Goal: Task Accomplishment & Management: Manage account settings

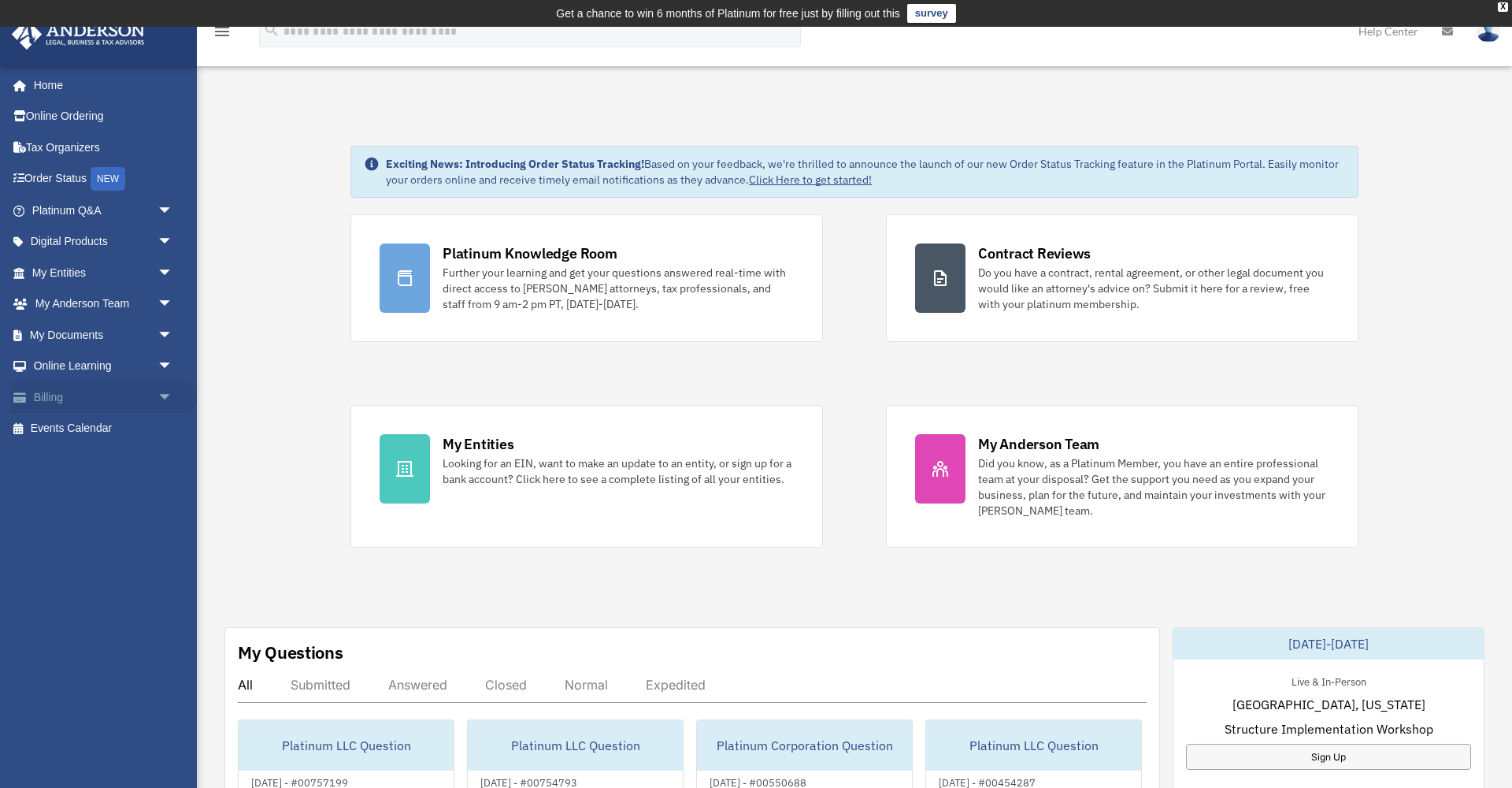
click at [161, 394] on span "arrow_drop_down" at bounding box center [173, 396] width 32 height 32
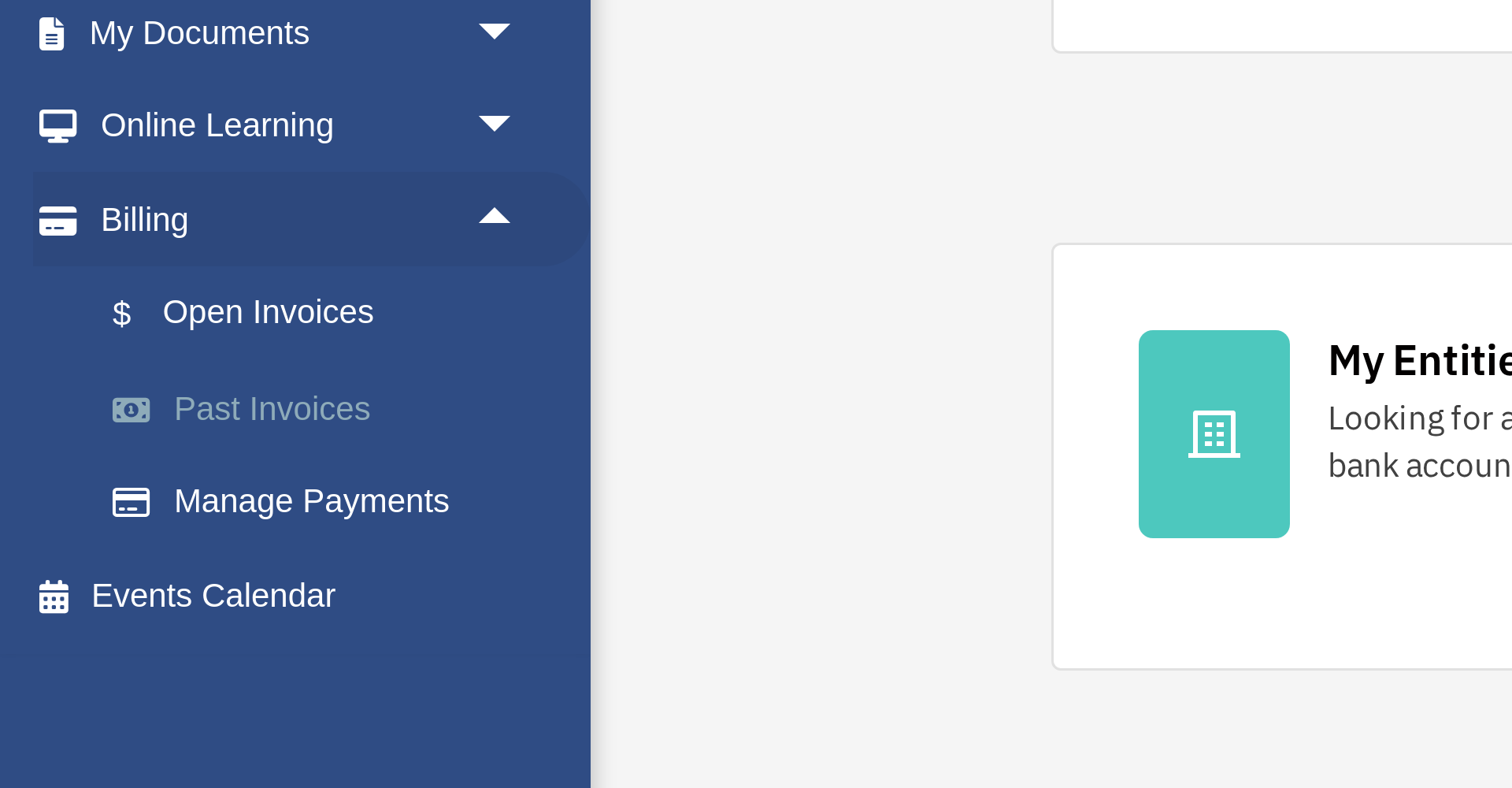
click at [90, 445] on link "Past Invoices" at bounding box center [109, 460] width 175 height 32
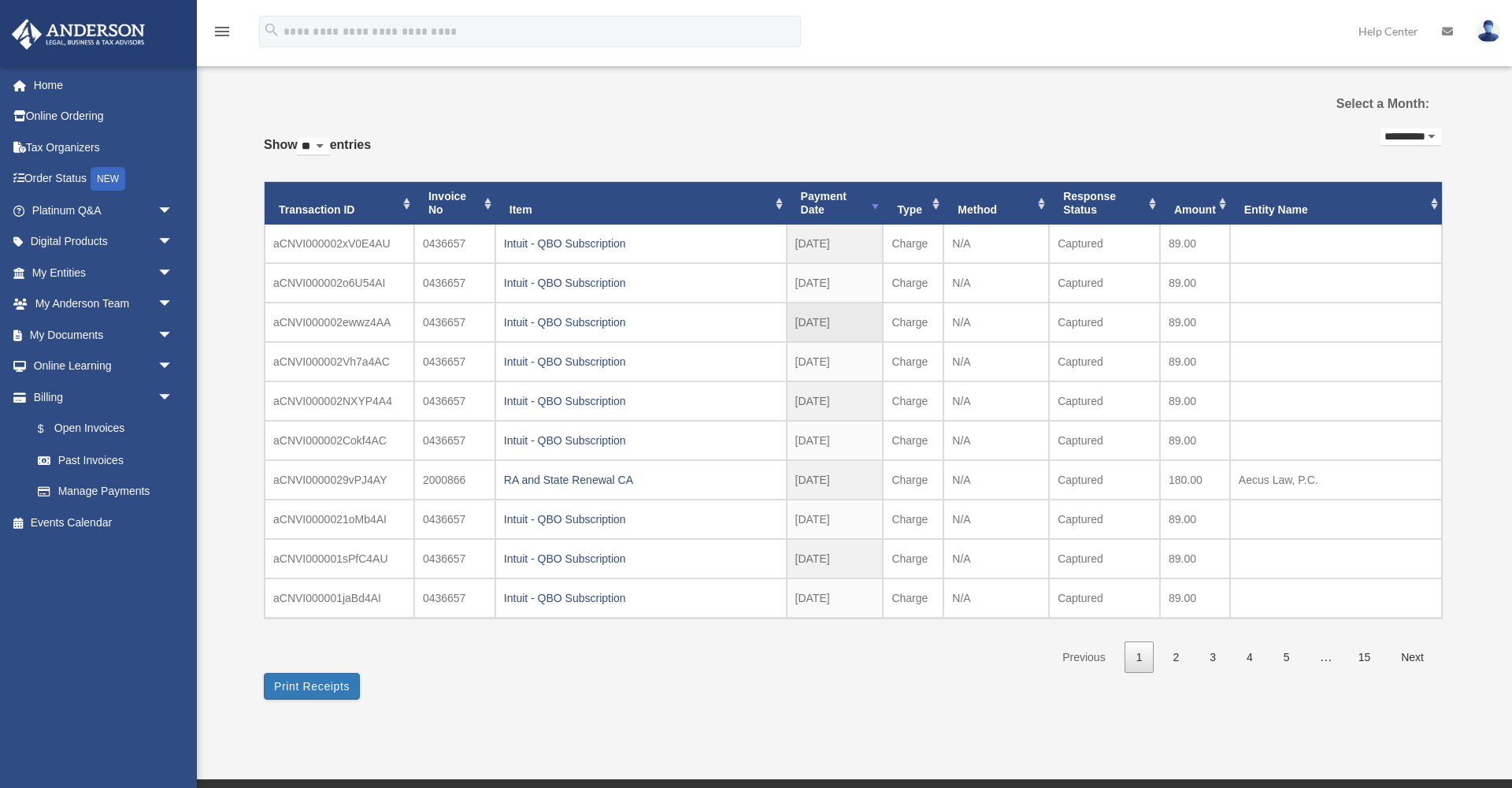
scroll to position [62, 0]
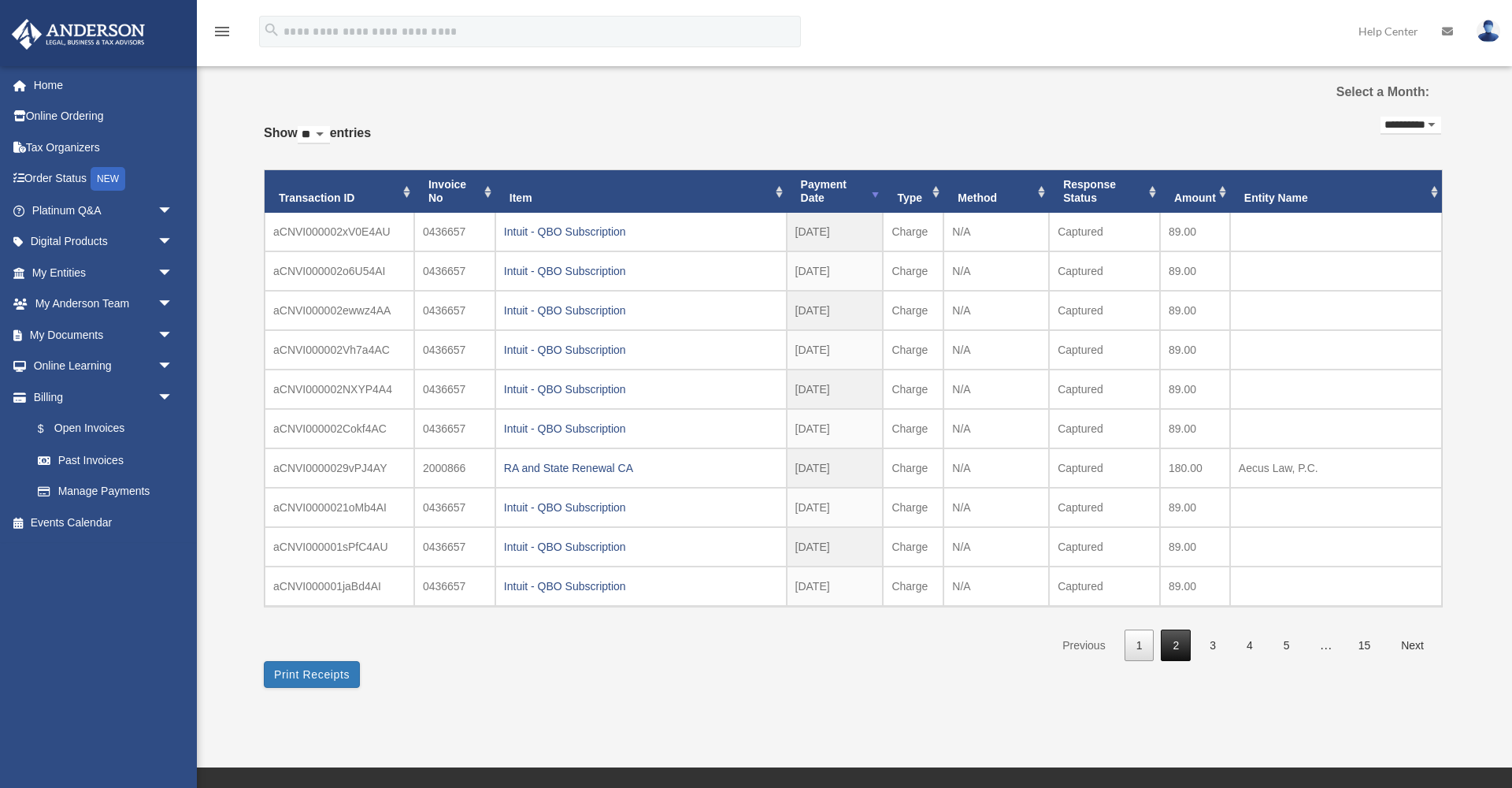
click at [1181, 639] on link "2" at bounding box center [1175, 645] width 30 height 32
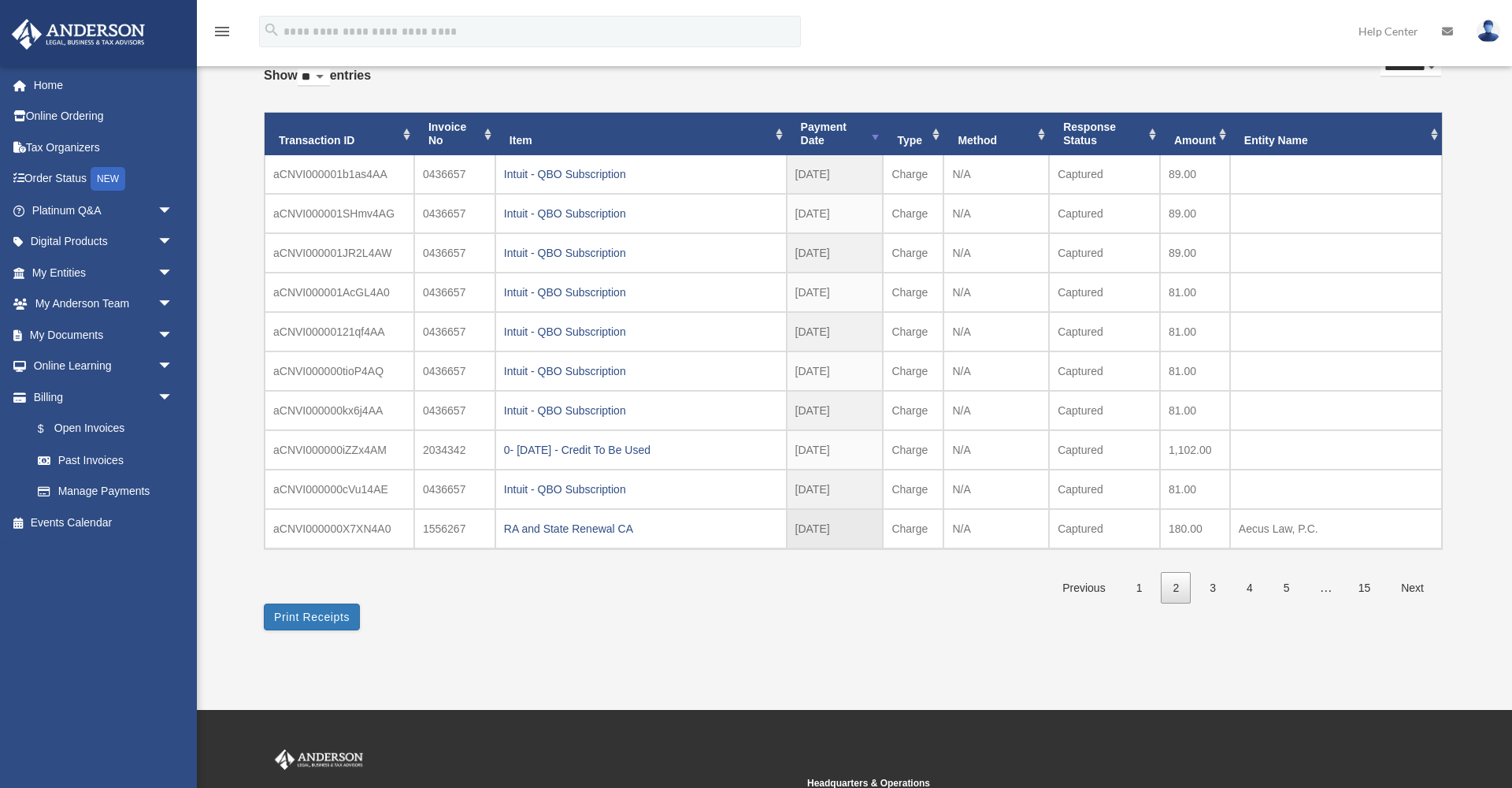
scroll to position [121, 0]
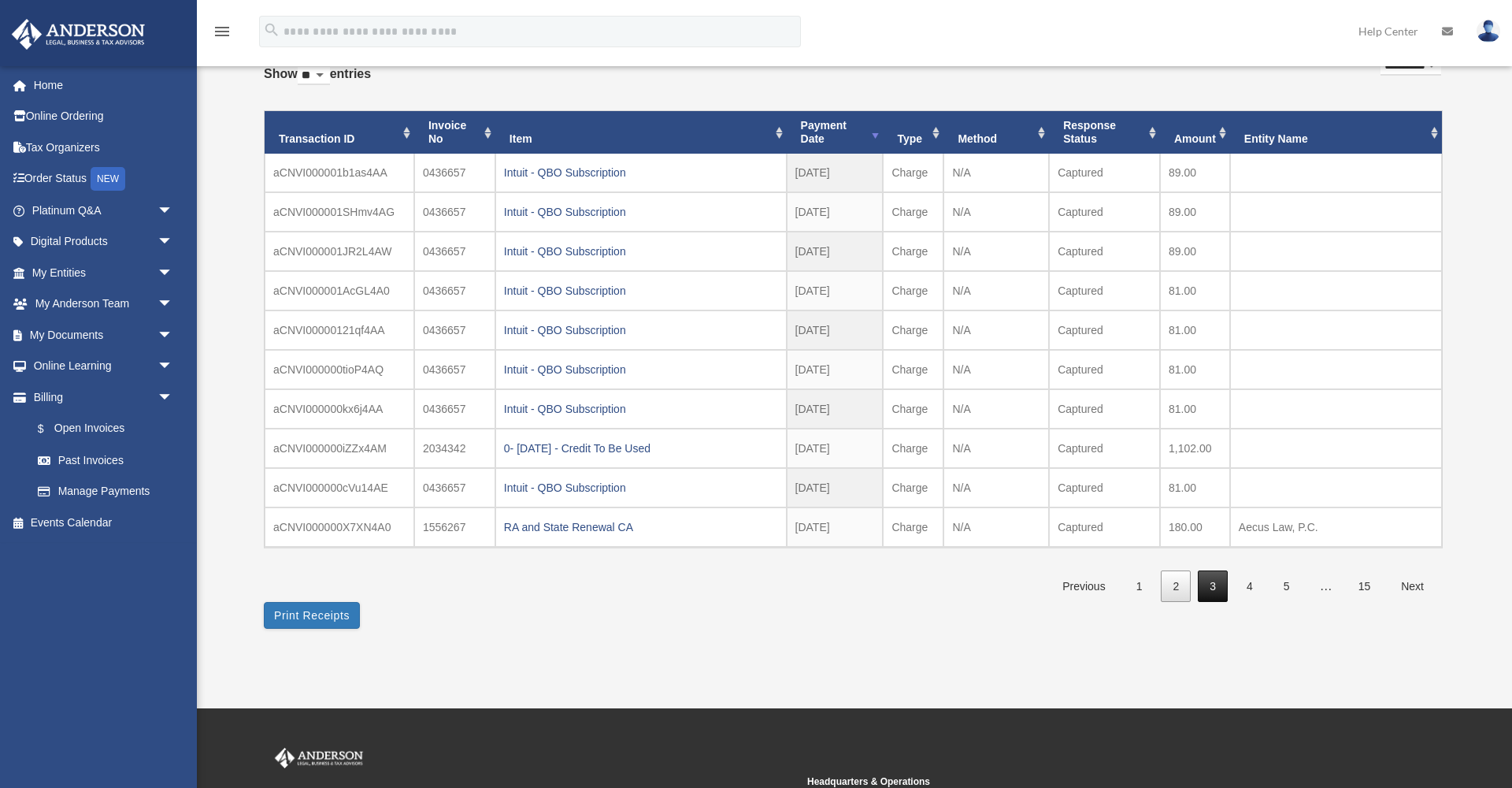
click at [1210, 587] on link "3" at bounding box center [1212, 585] width 30 height 32
click at [1213, 579] on link "3" at bounding box center [1212, 585] width 30 height 32
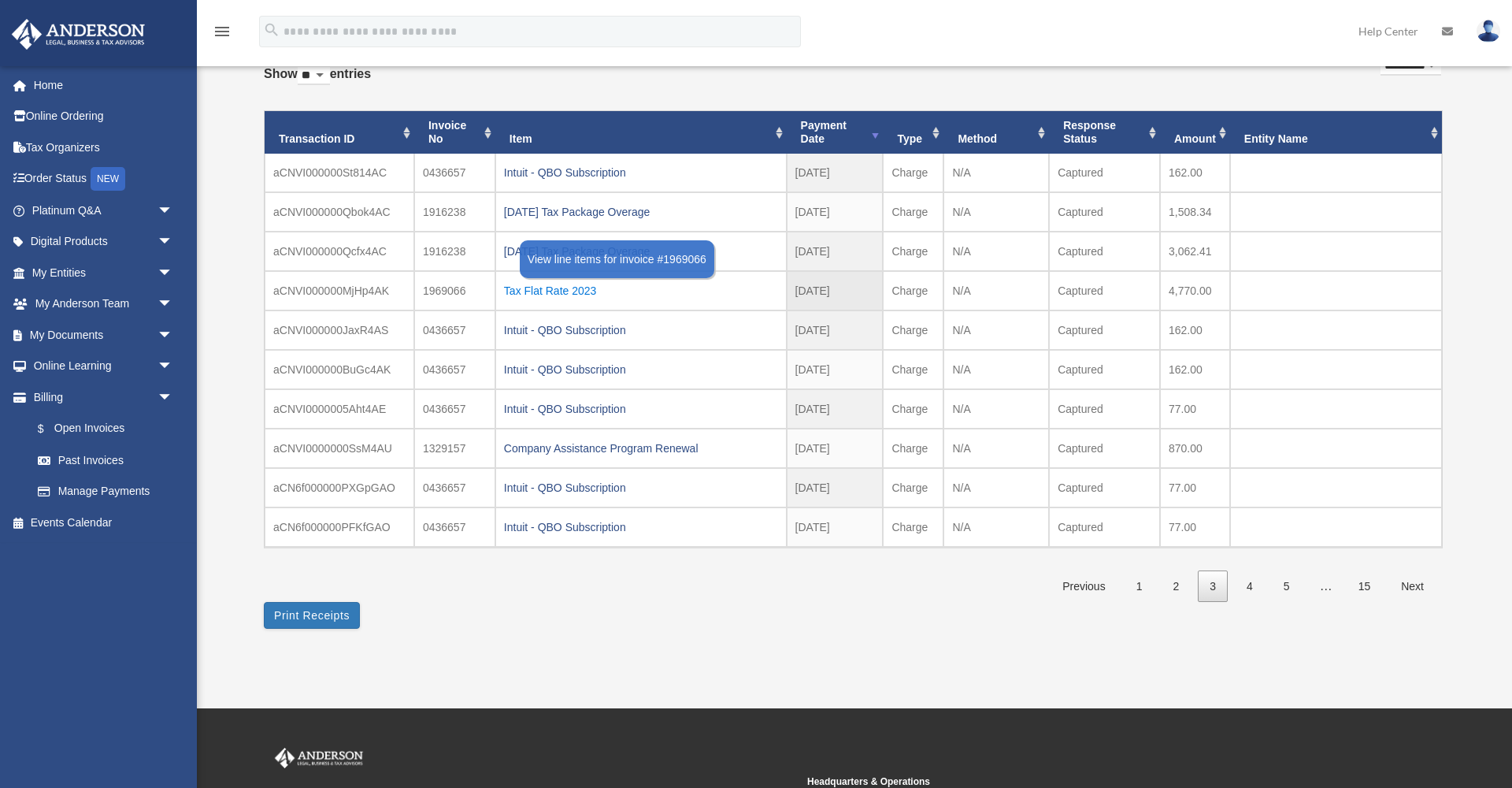
click at [523, 290] on div "Tax Flat Rate 2023" at bounding box center [641, 290] width 274 height 22
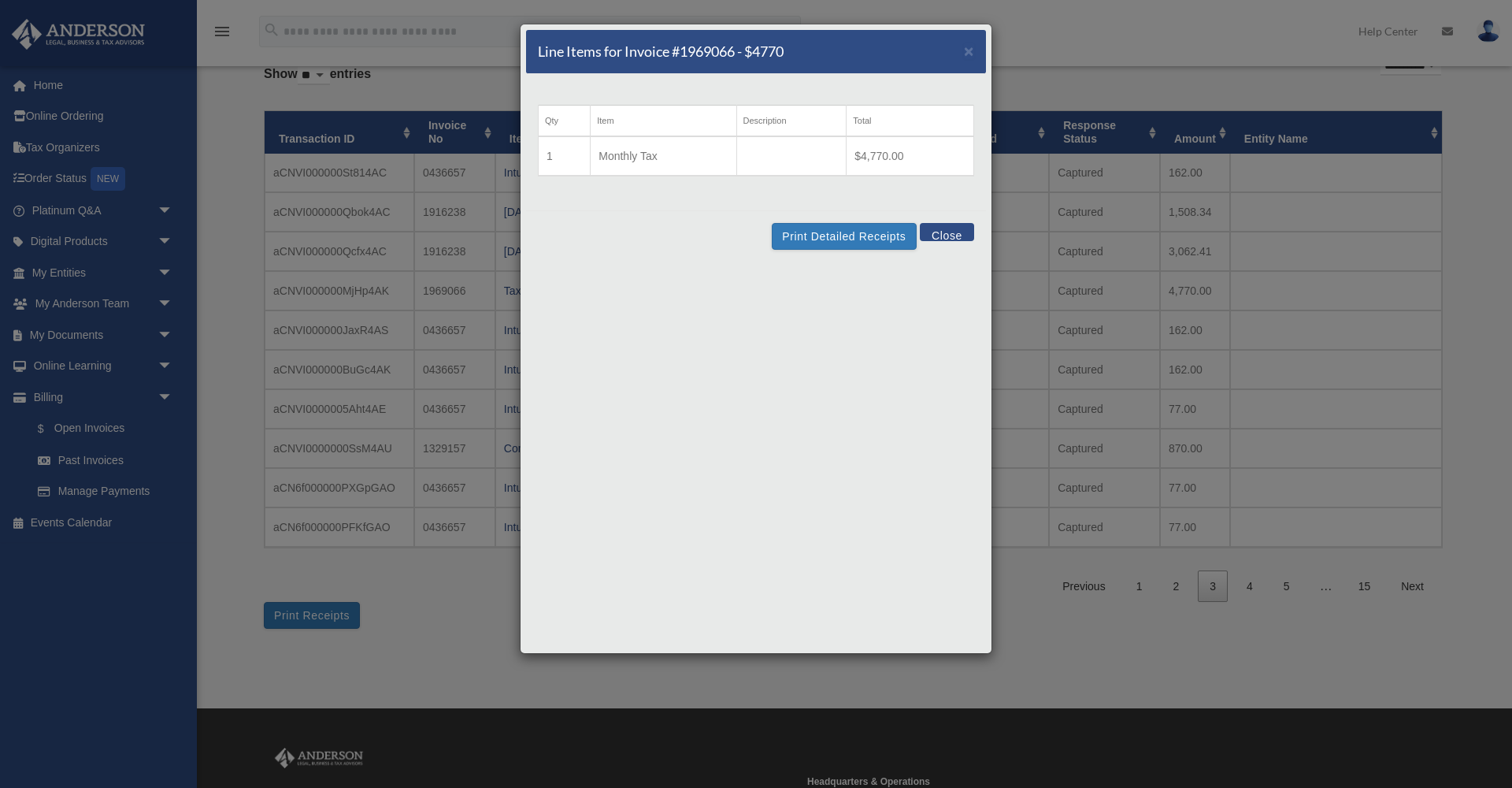
click at [958, 234] on button "Close" at bounding box center [947, 231] width 54 height 18
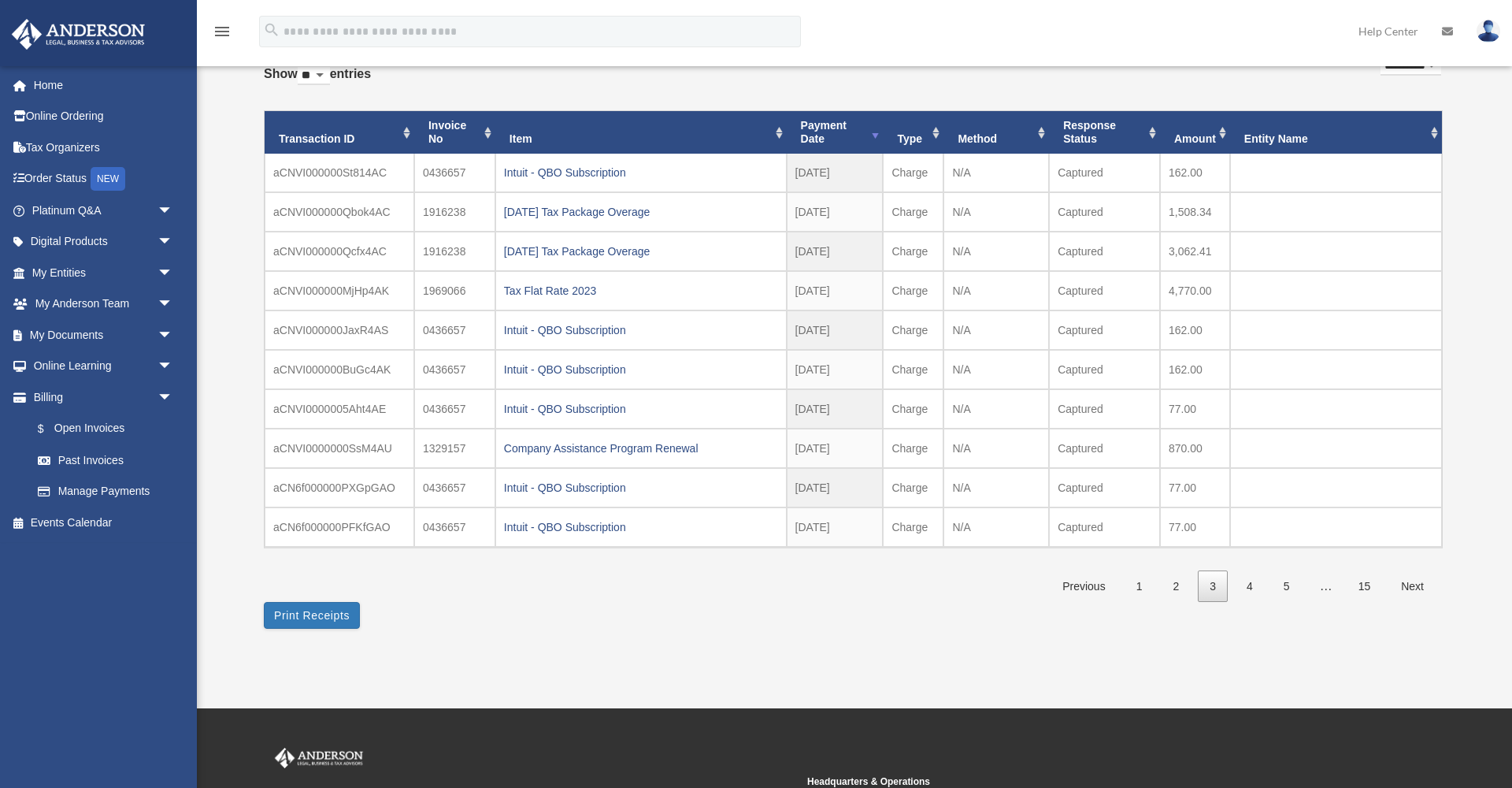
click at [563, 289] on div "Tax Flat Rate 2023" at bounding box center [641, 290] width 274 height 22
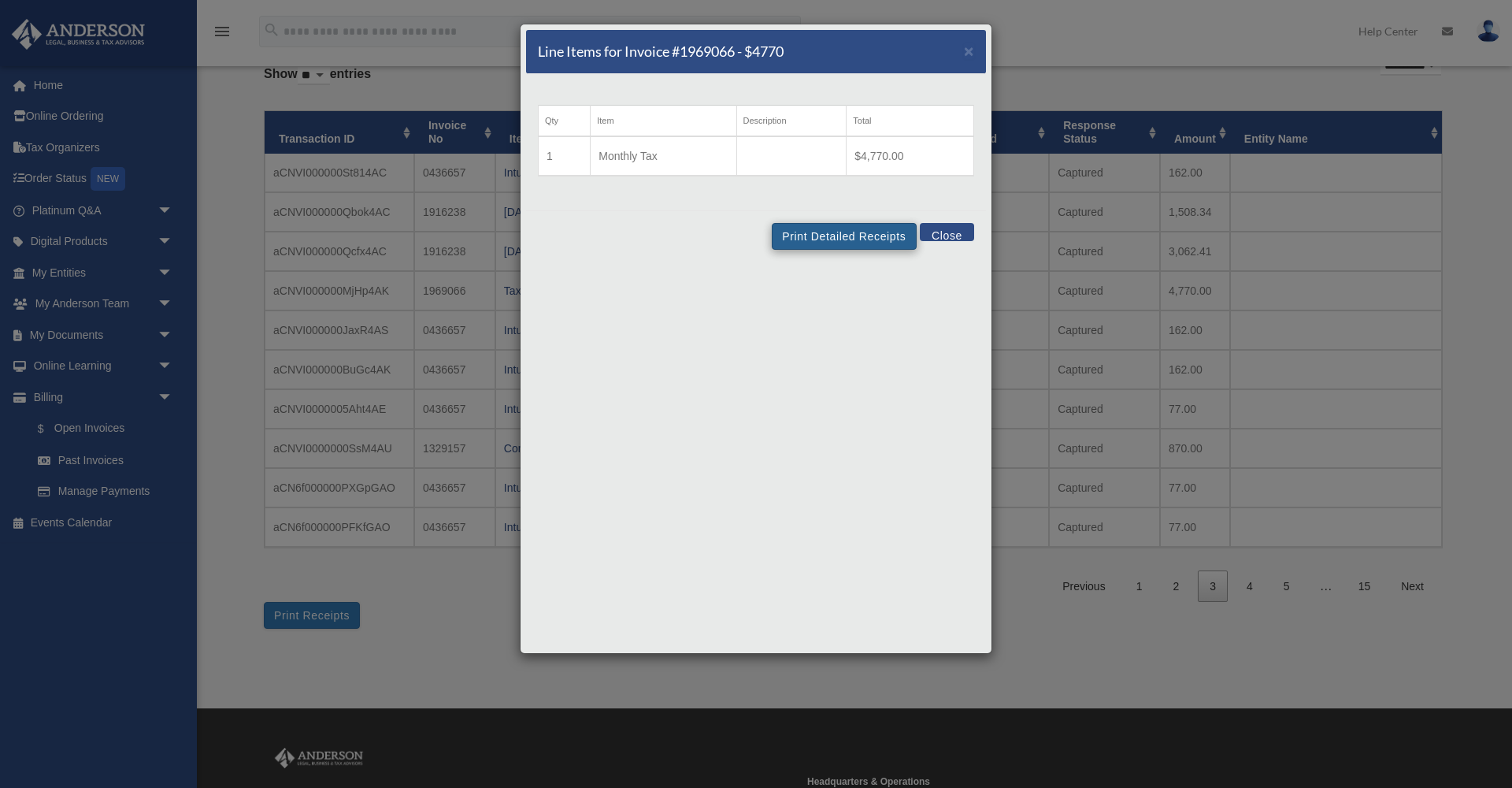
click at [825, 240] on button "Print Detailed Receipts" at bounding box center [844, 236] width 144 height 27
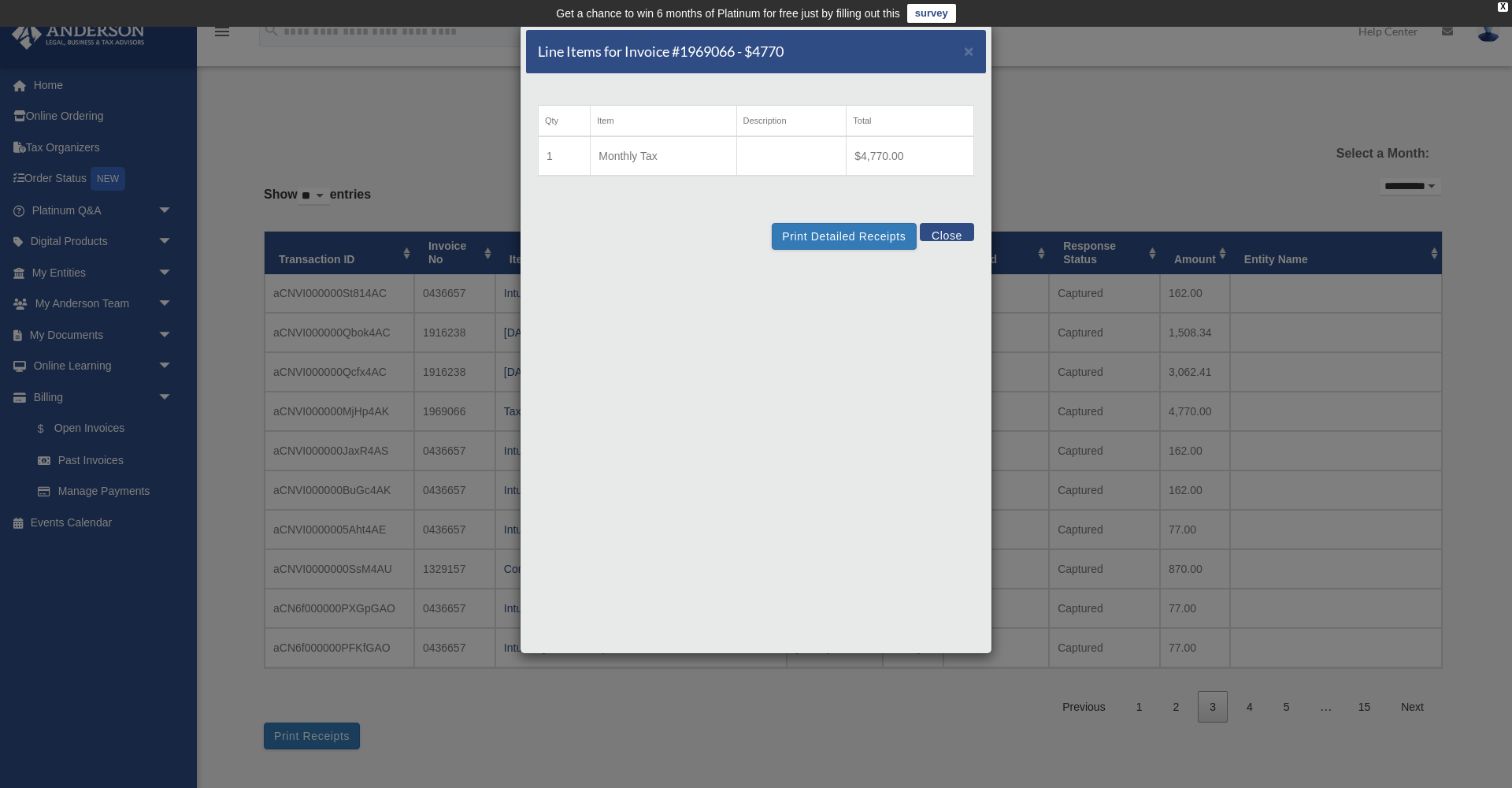
click at [948, 235] on button "Close" at bounding box center [947, 231] width 54 height 18
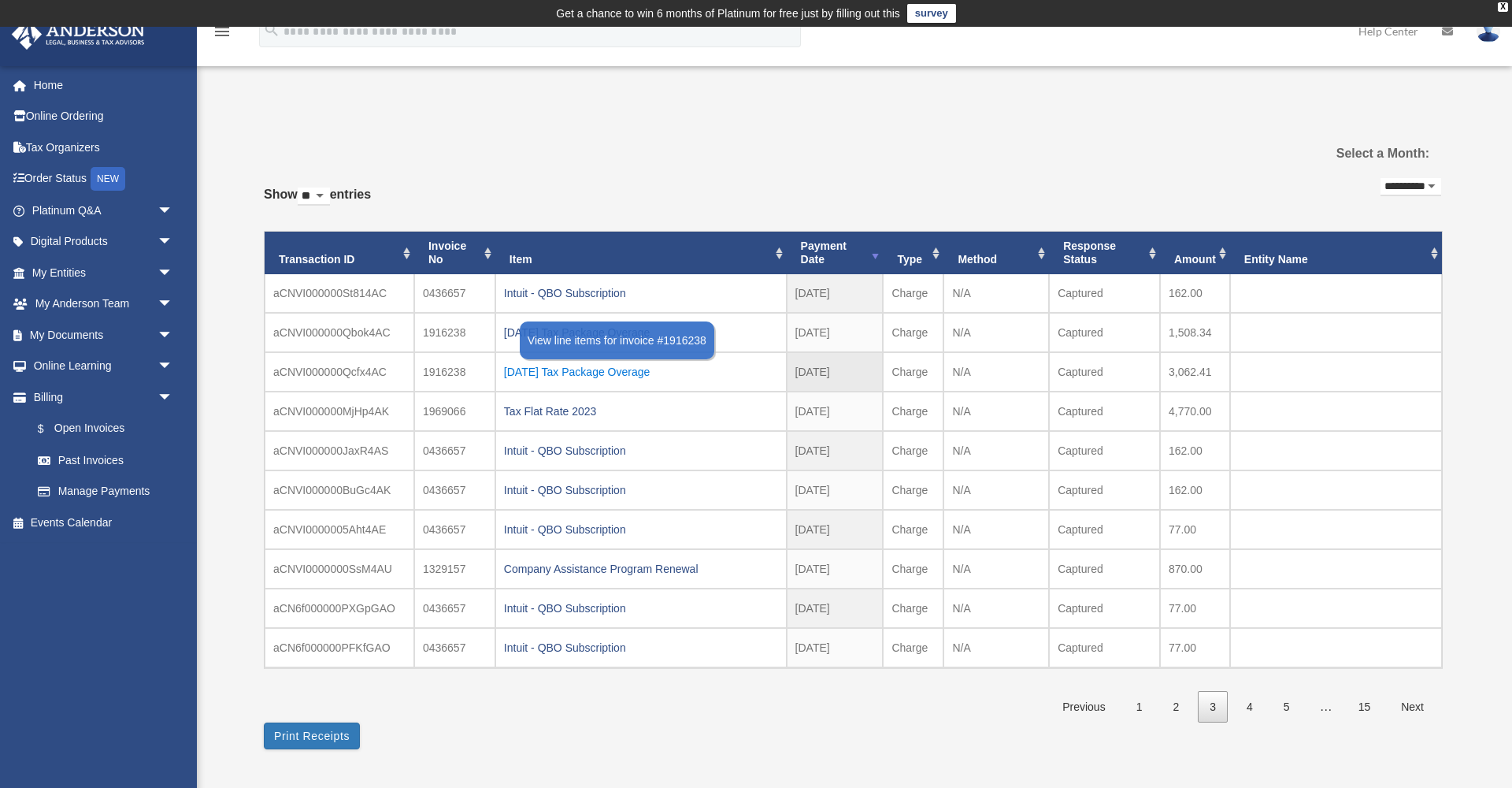
click at [585, 374] on div "2024.03.18 Tax Package Overage" at bounding box center [641, 371] width 274 height 22
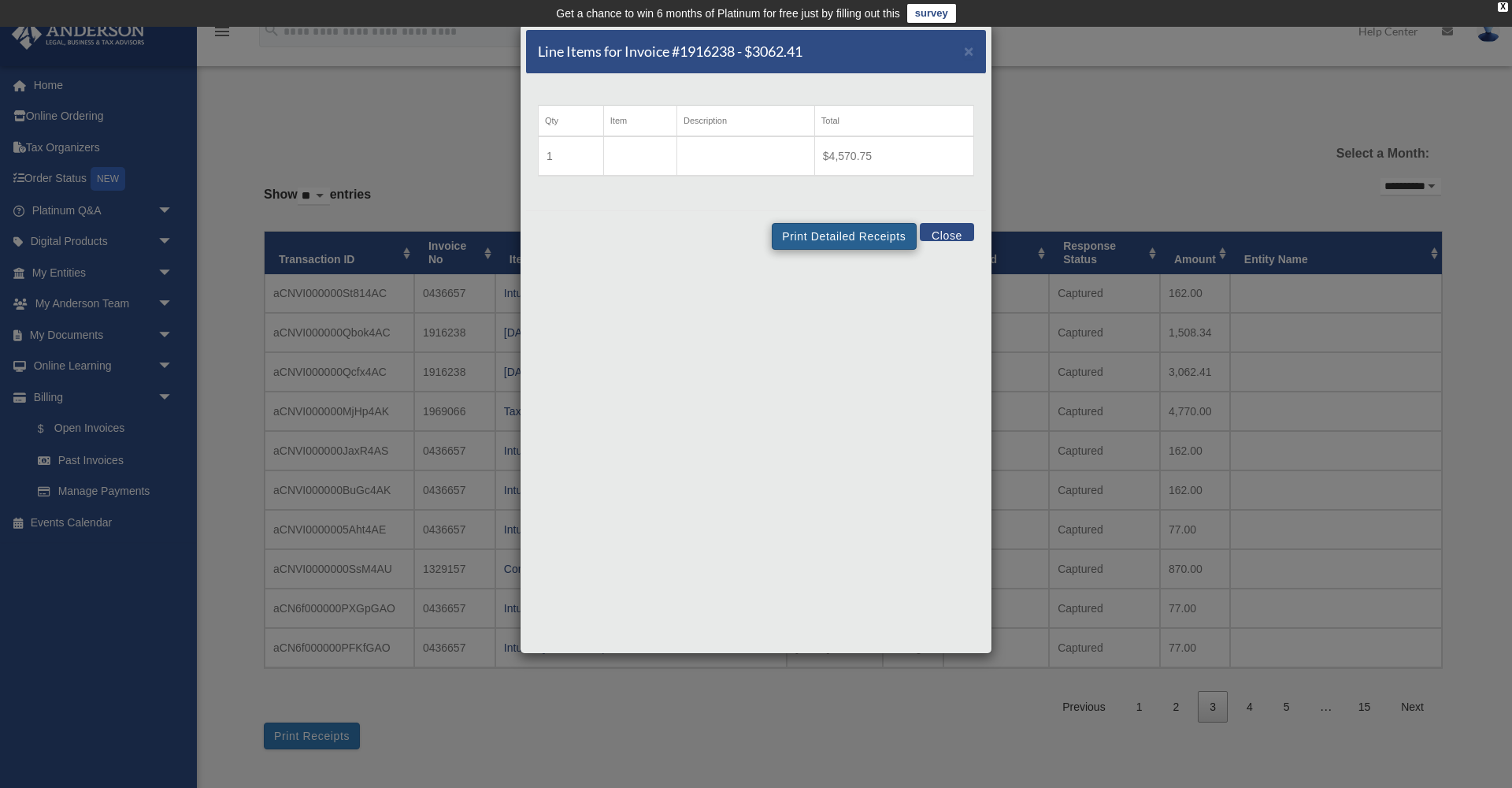
click at [817, 236] on button "Print Detailed Receipts" at bounding box center [844, 236] width 144 height 27
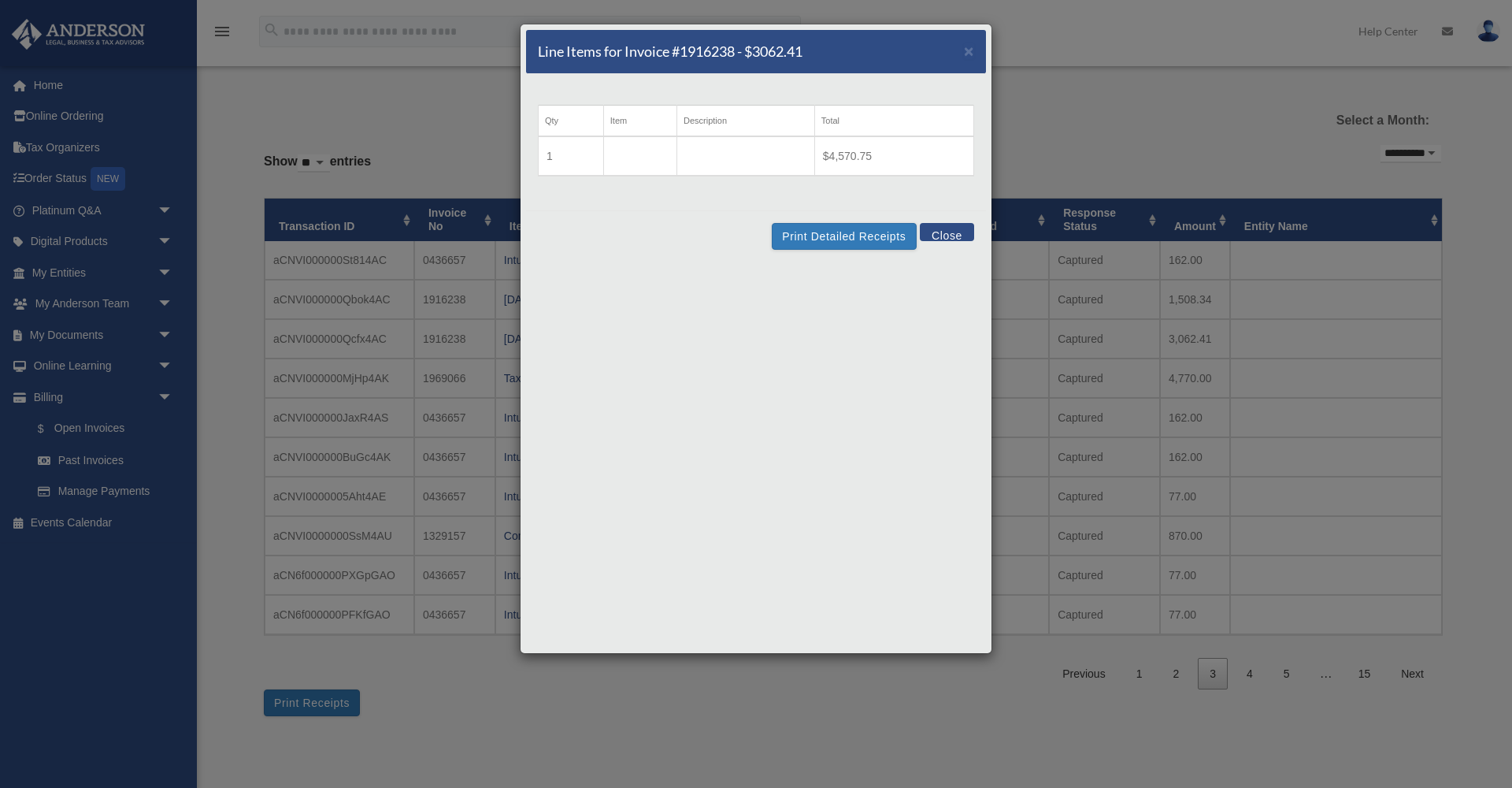
scroll to position [36, 0]
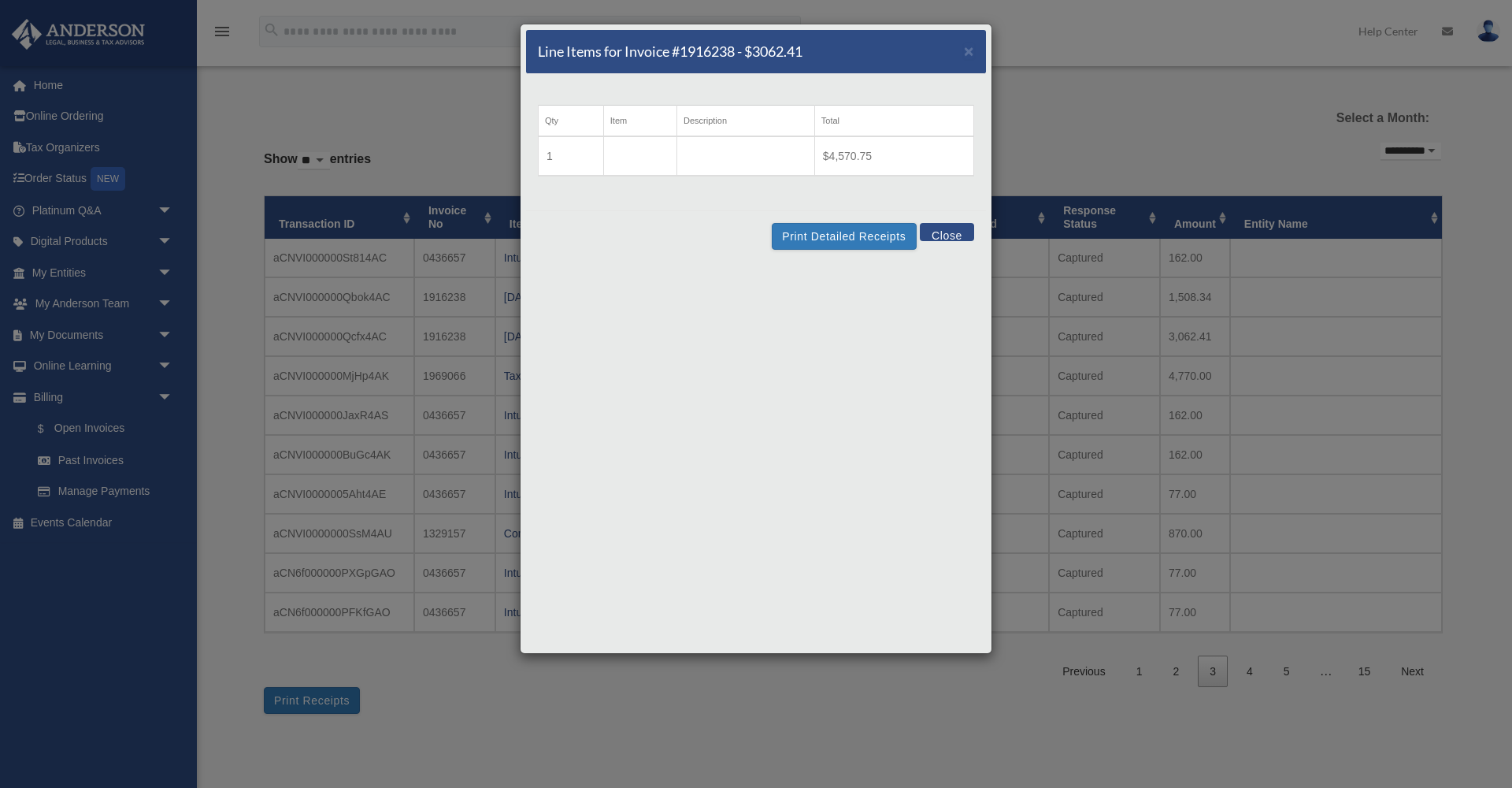
click at [965, 49] on span "×" at bounding box center [969, 50] width 11 height 18
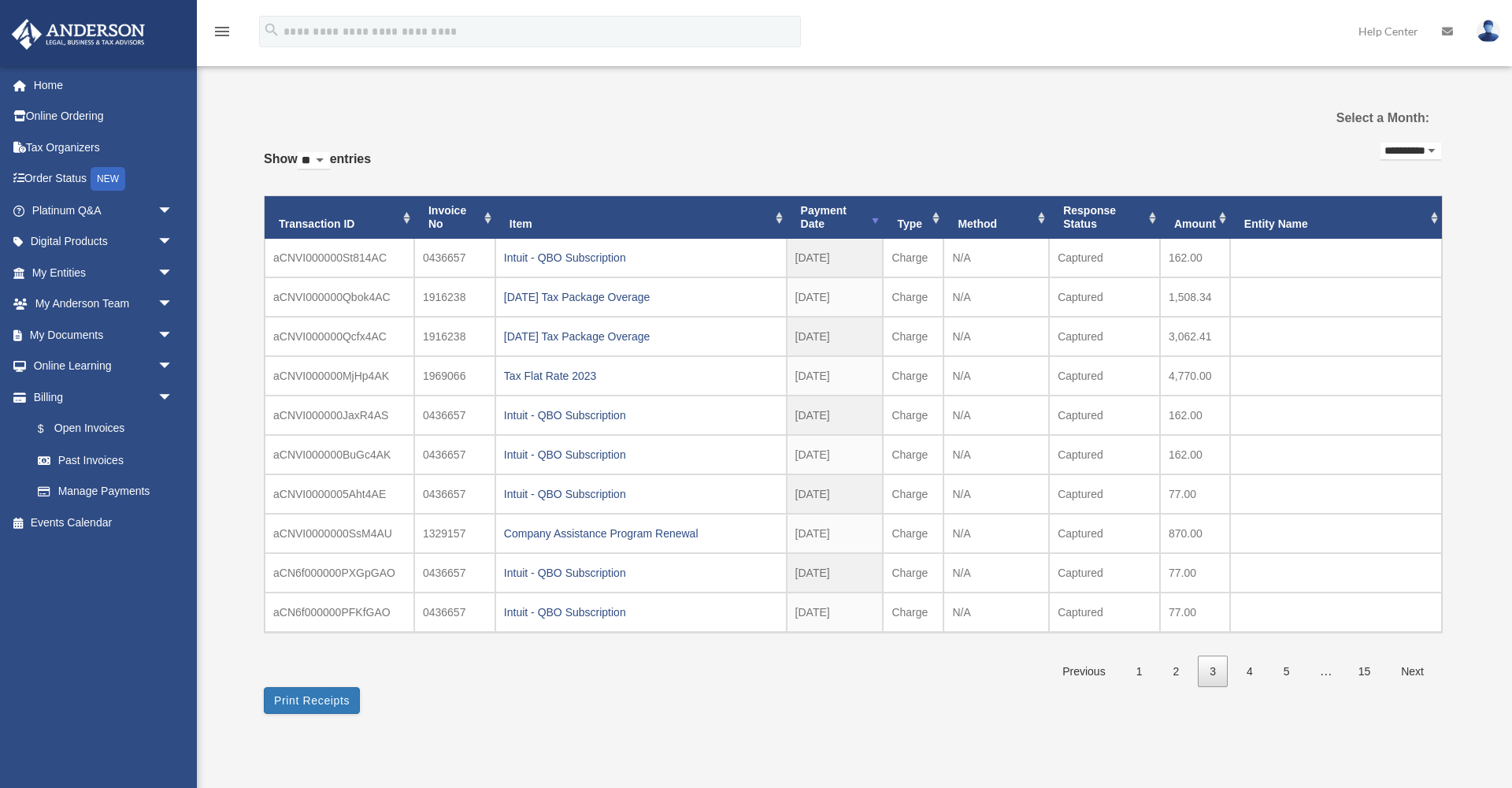
click at [582, 295] on div "2024.03.18 Tax Package Overage" at bounding box center [641, 297] width 274 height 22
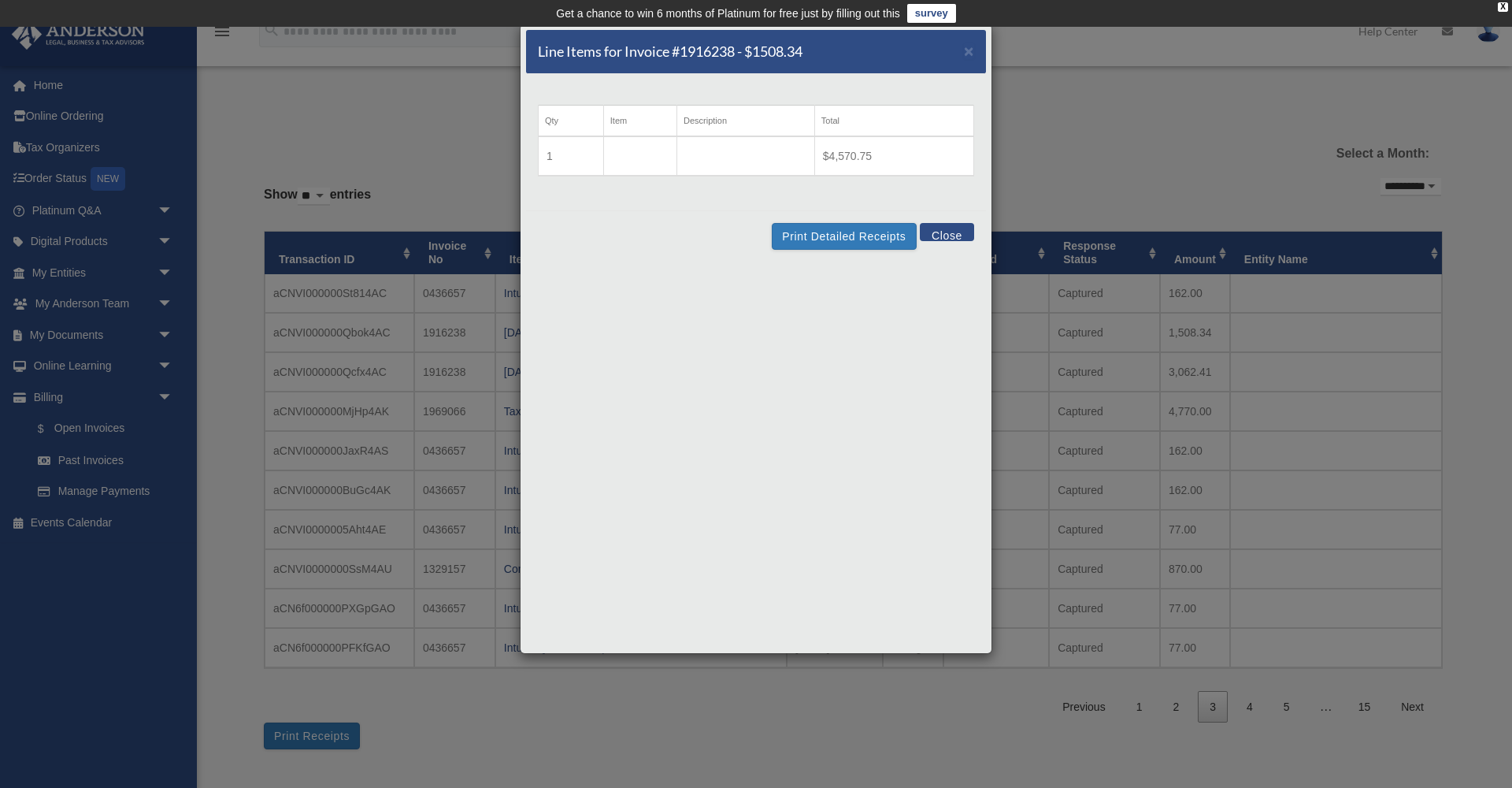
scroll to position [8, 0]
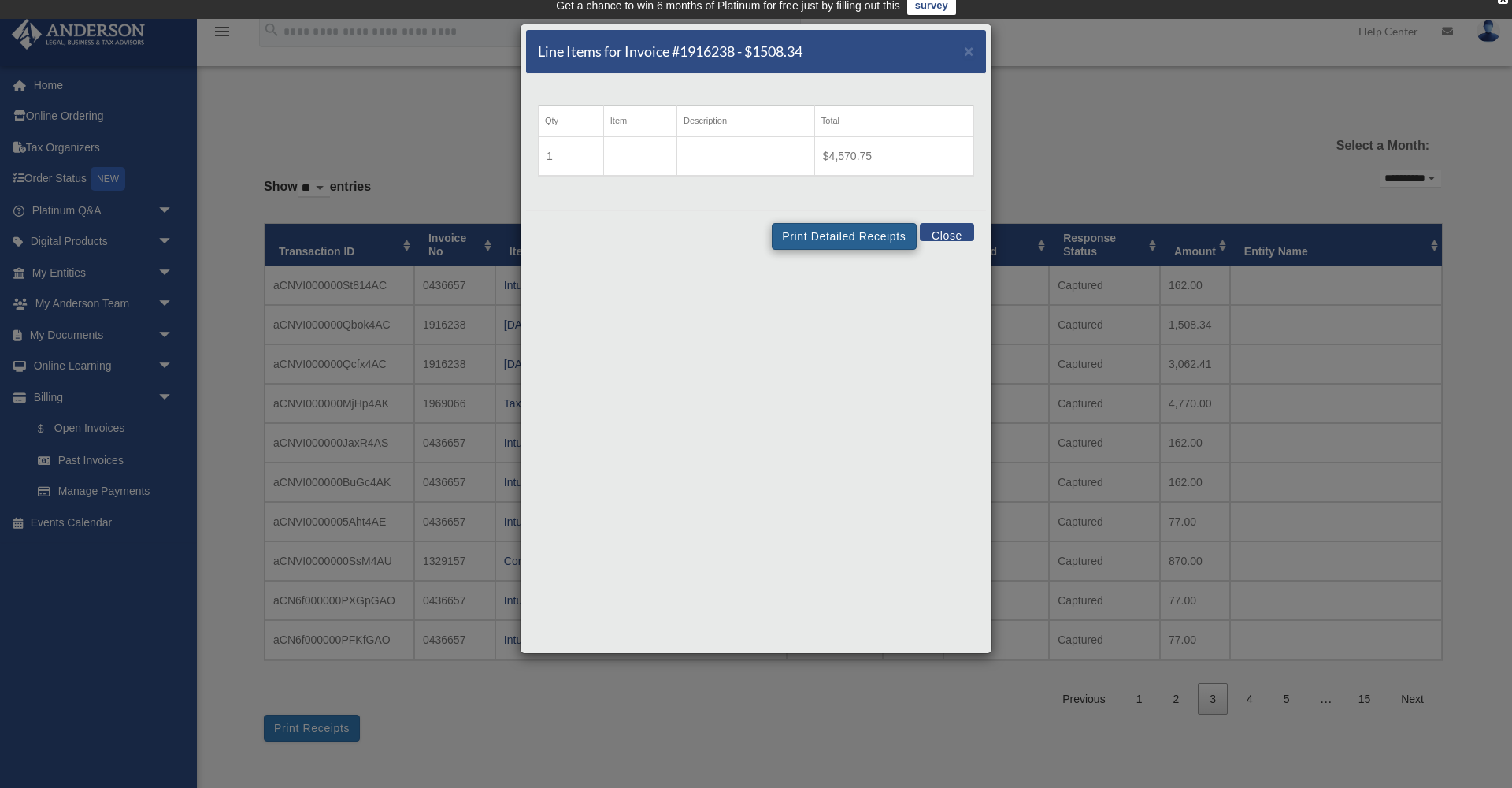
click at [830, 239] on button "Print Detailed Receipts" at bounding box center [844, 236] width 144 height 27
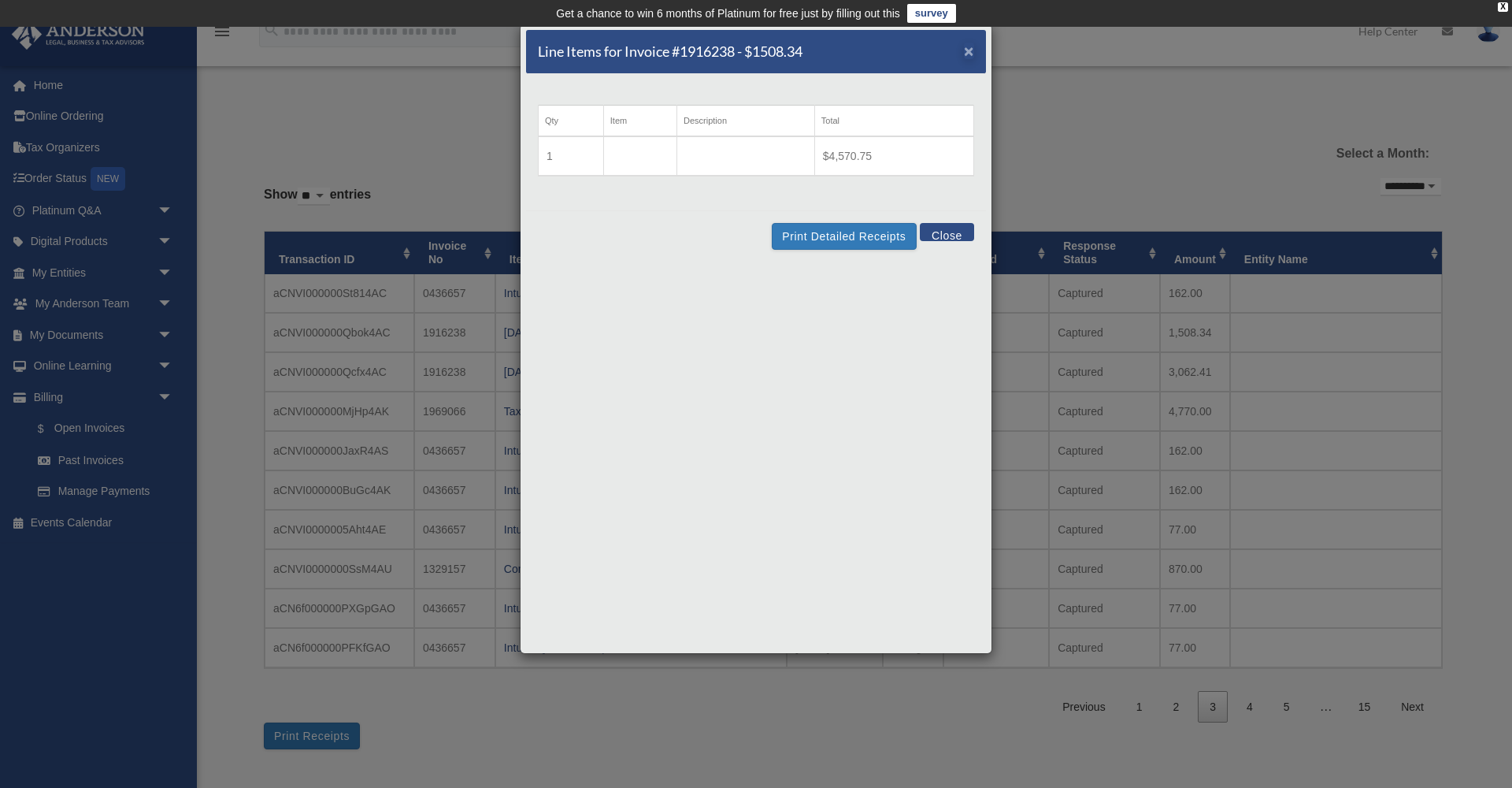
click at [969, 49] on span "×" at bounding box center [969, 50] width 11 height 18
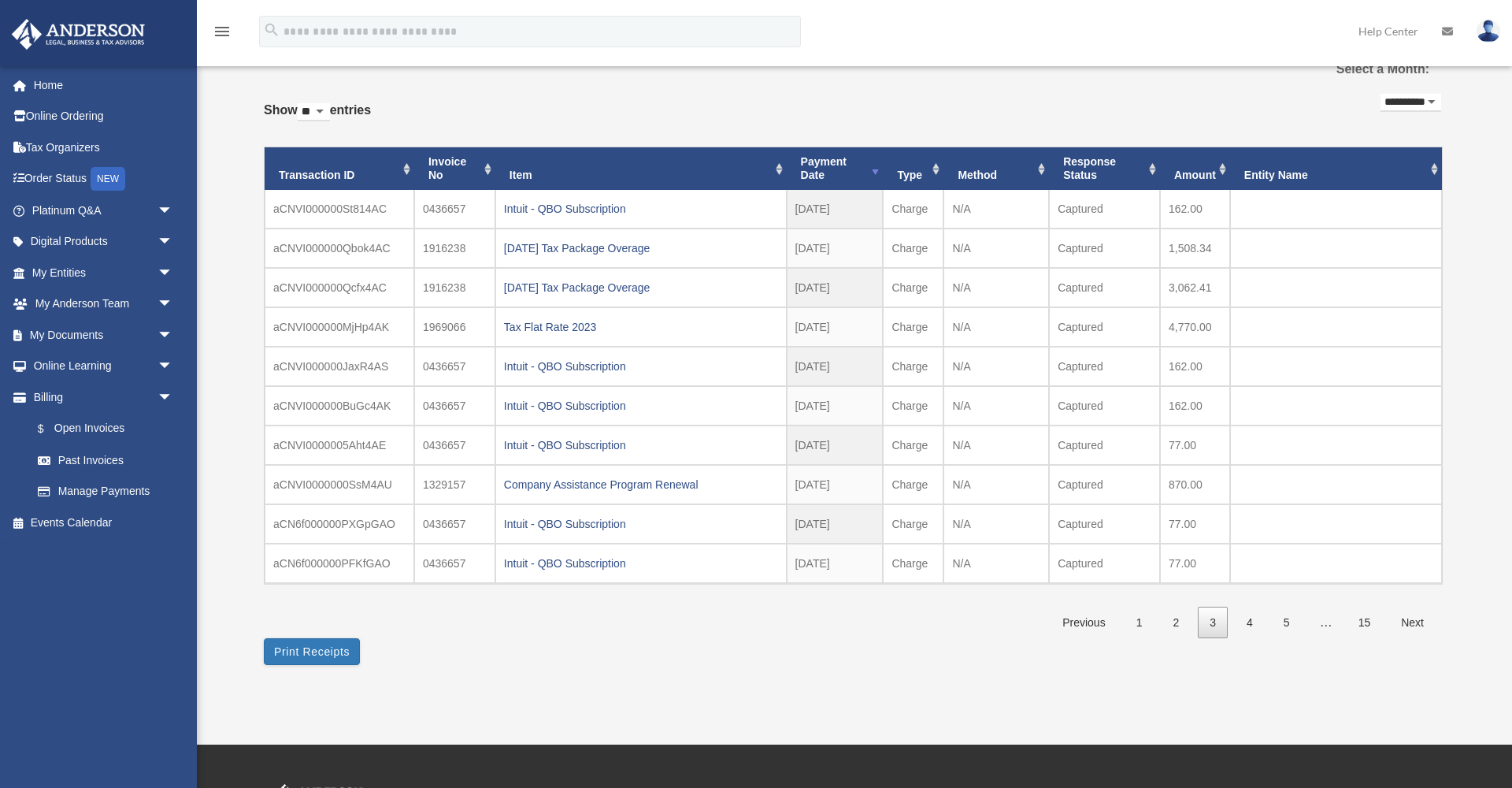
scroll to position [77, 0]
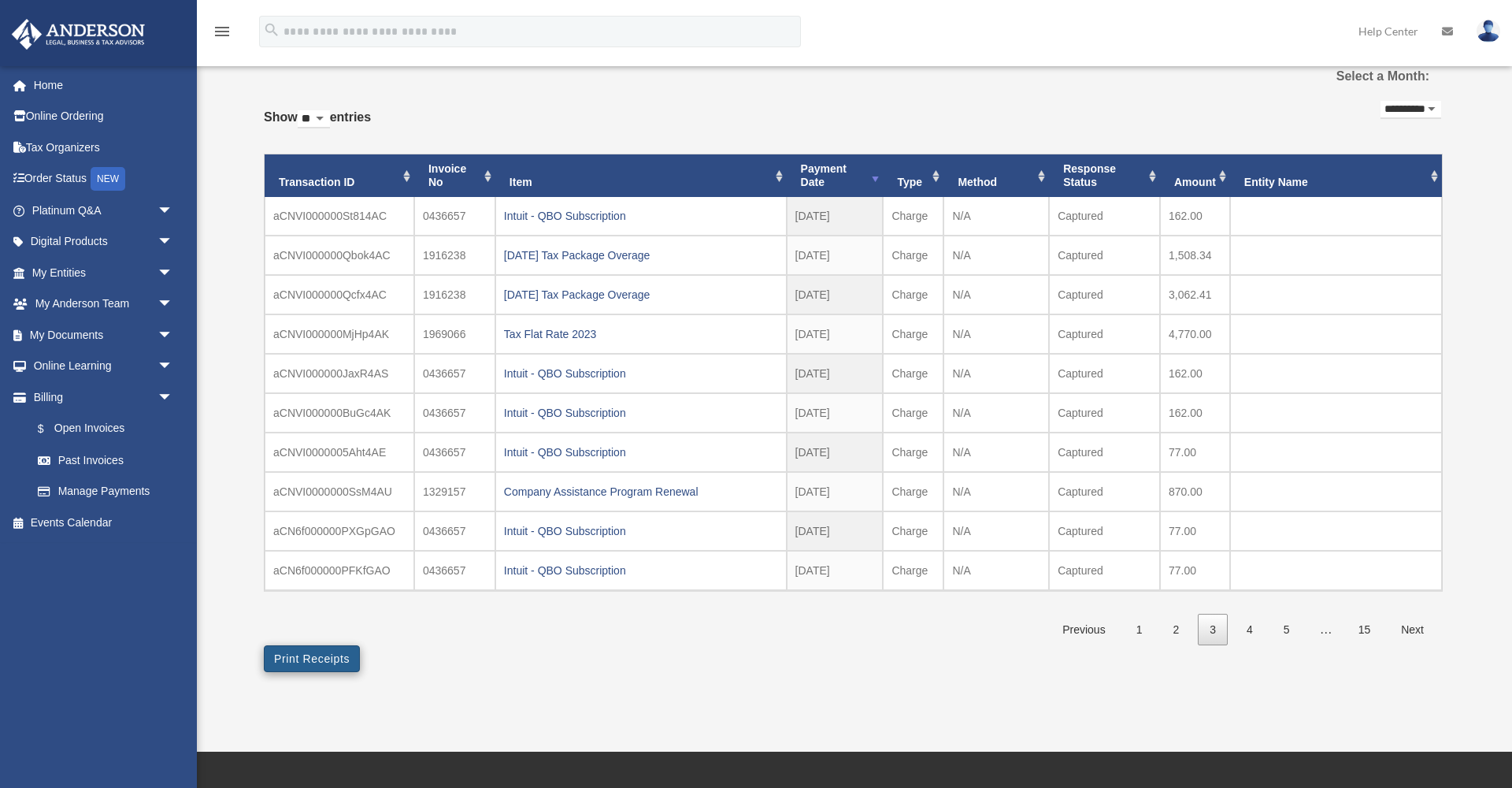
click at [307, 660] on button "Print Receipts" at bounding box center [312, 659] width 96 height 27
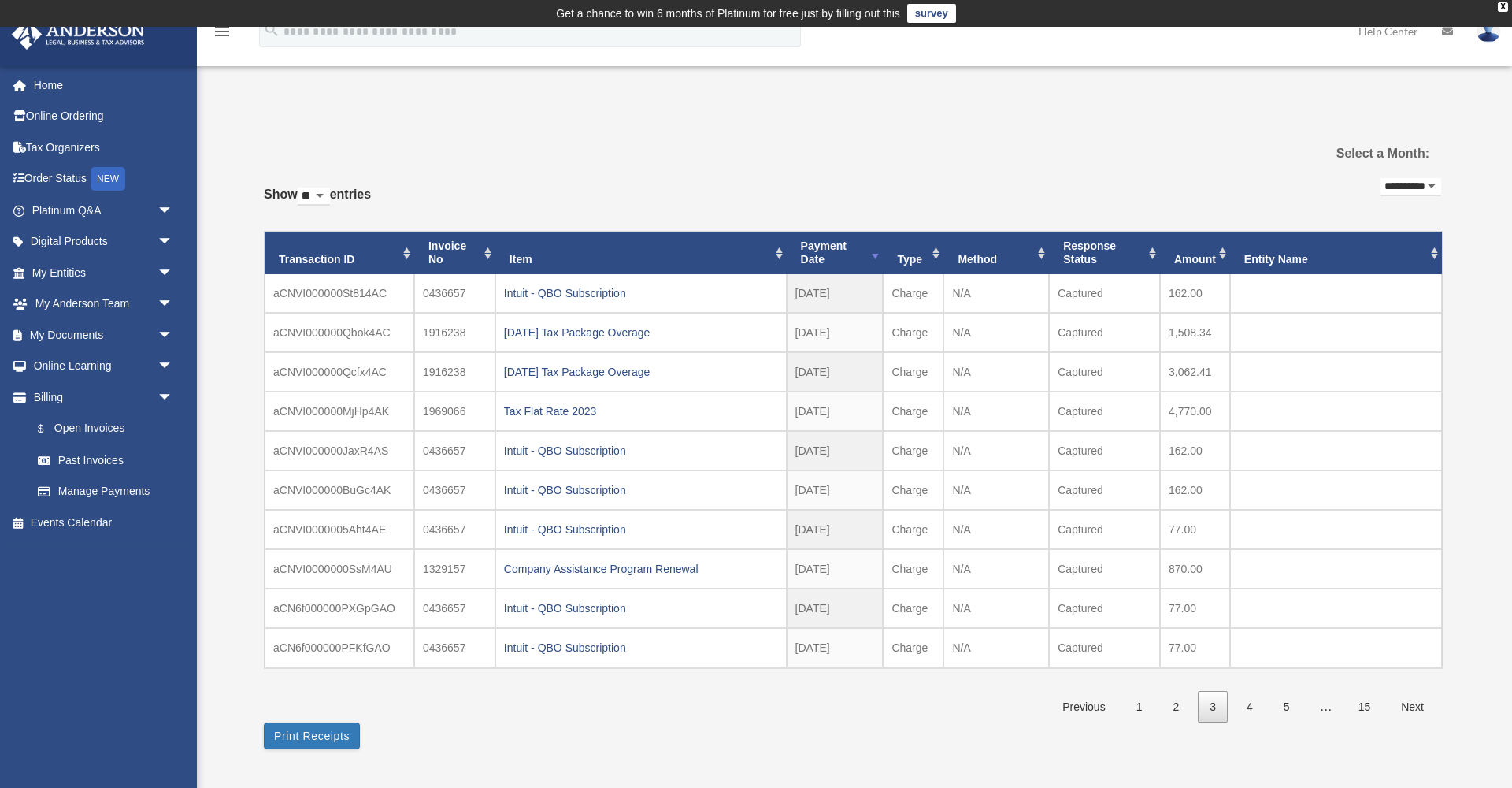
scroll to position [0, 0]
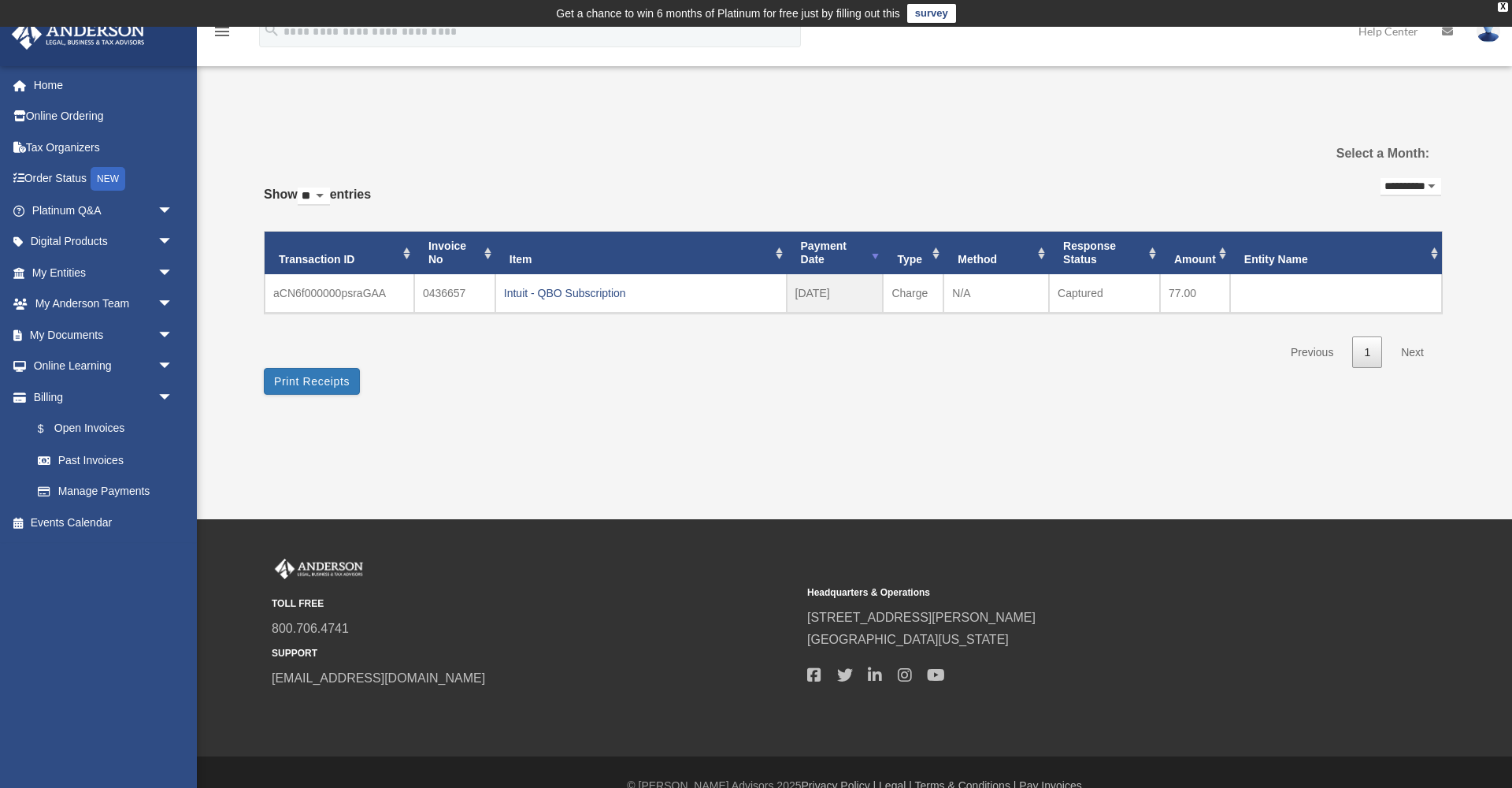
select select "**********"
select select "***"
select select "**********"
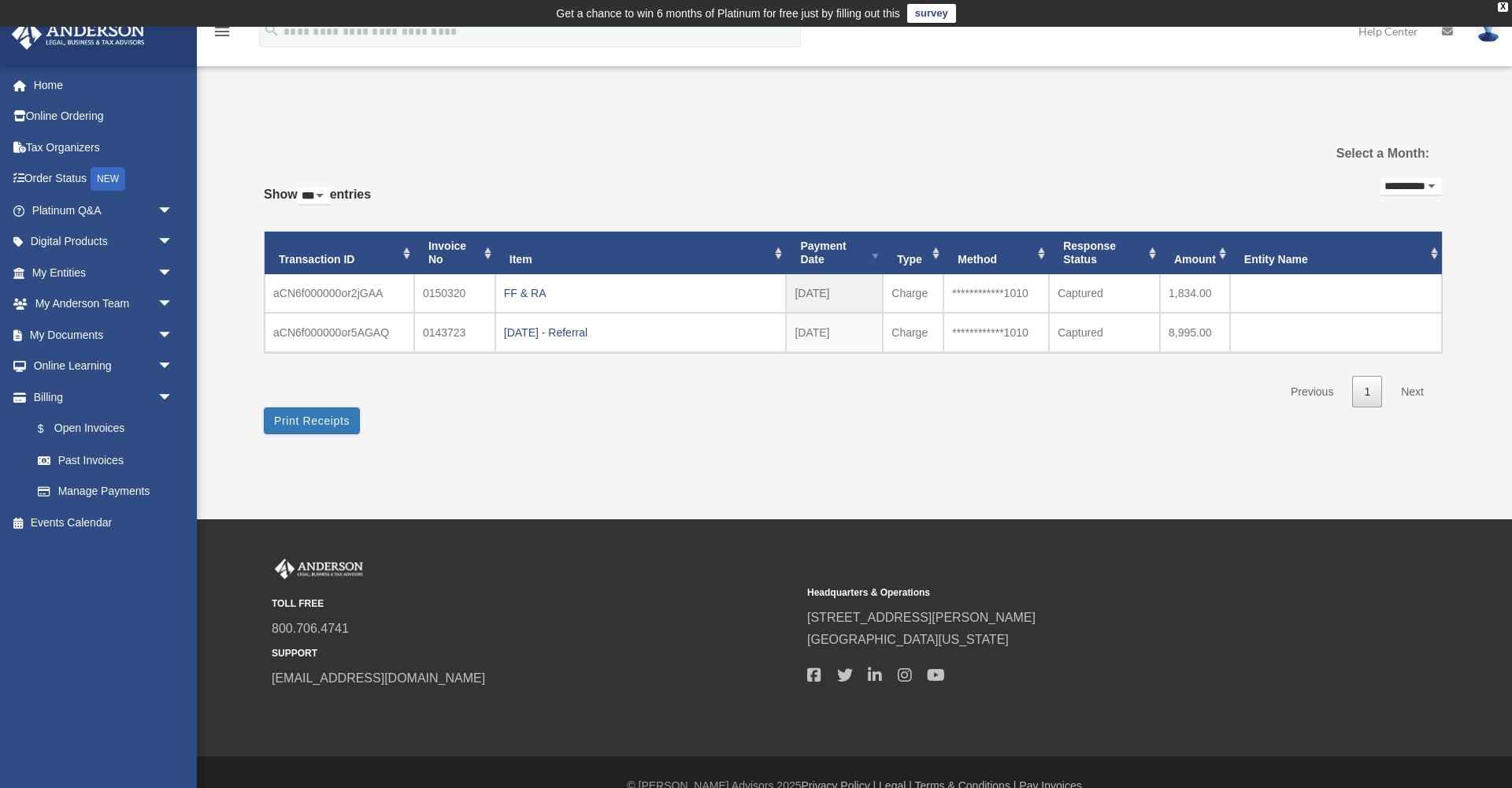
drag, startPoint x: 332, startPoint y: 191, endPoint x: 832, endPoint y: 170, distance: 500.4
click at [832, 170] on div "**********" at bounding box center [852, 284] width 1177 height 301
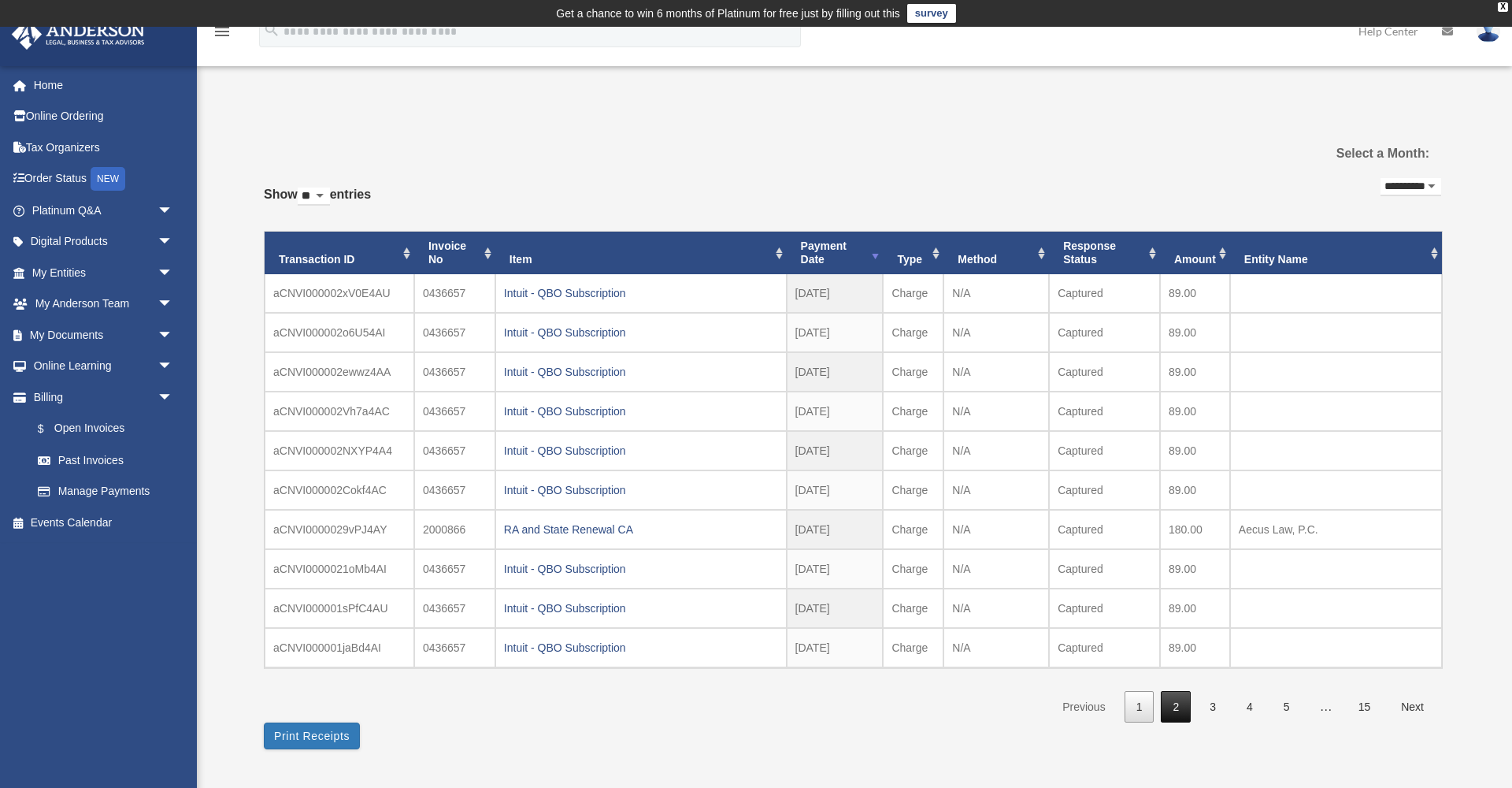
click at [1176, 707] on link "2" at bounding box center [1175, 706] width 30 height 32
click at [1174, 566] on td "1,102.00" at bounding box center [1195, 568] width 70 height 40
click at [1176, 566] on td "1,102.00" at bounding box center [1195, 568] width 70 height 40
click at [1175, 566] on td "1,102.00" at bounding box center [1195, 568] width 70 height 40
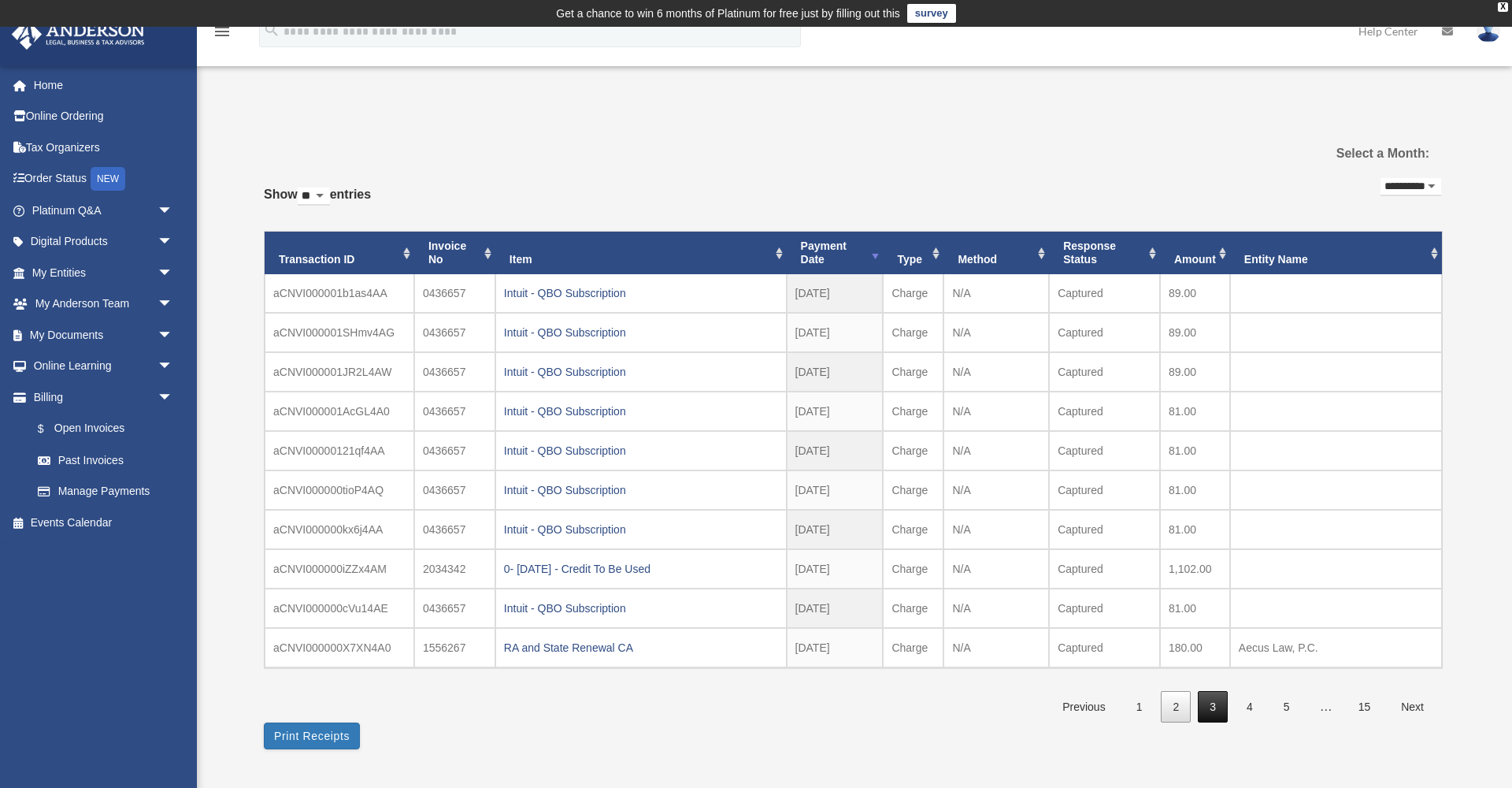
click at [1213, 701] on link "3" at bounding box center [1212, 706] width 30 height 32
click at [617, 369] on div "2024.03.18 Tax Package Overage" at bounding box center [641, 371] width 274 height 22
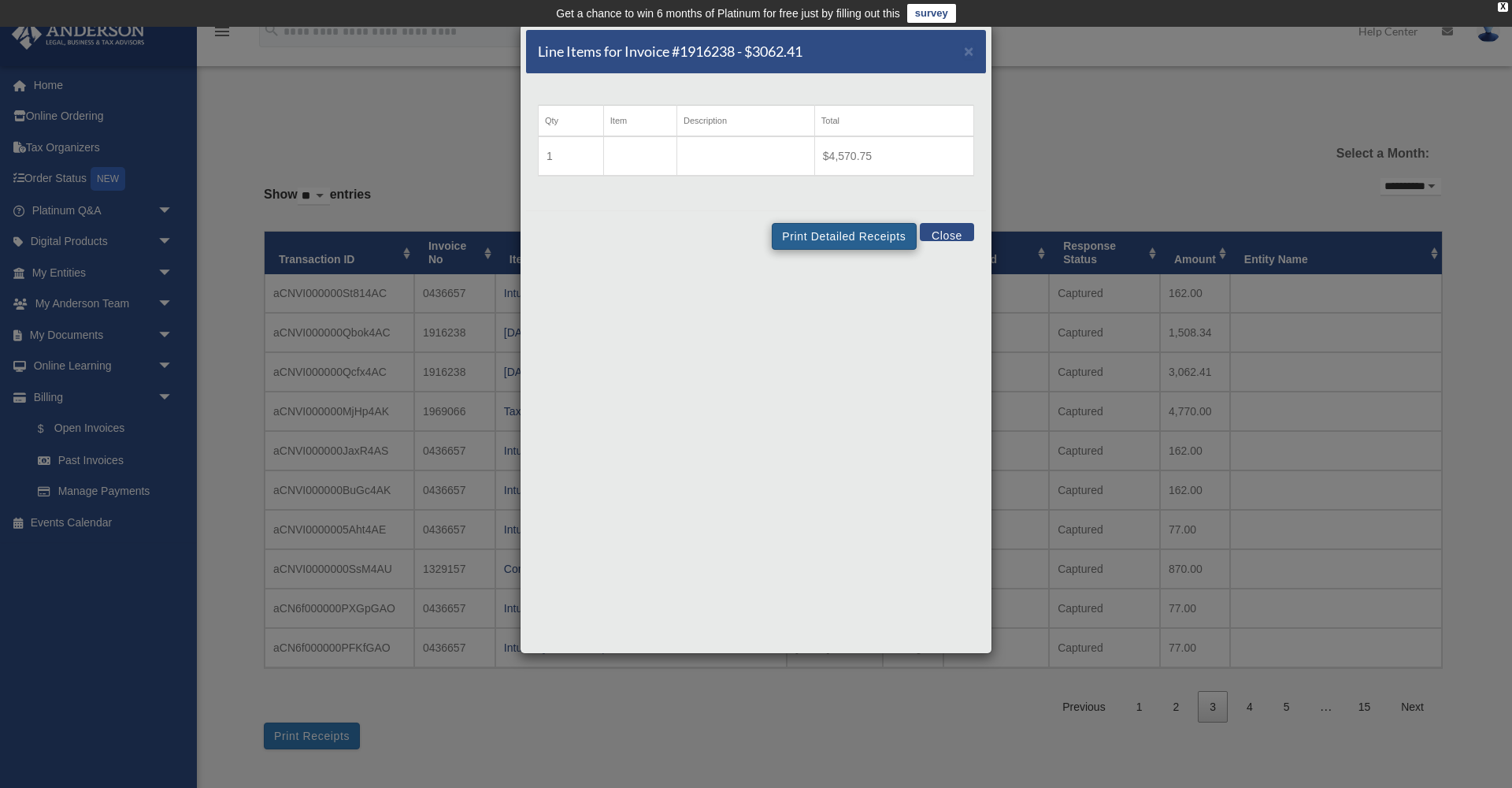
click at [832, 238] on button "Print Detailed Receipts" at bounding box center [844, 236] width 144 height 27
click at [958, 54] on div "Line Items for Invoice #1916238 - $3062.41 ×" at bounding box center [756, 52] width 460 height 44
click at [970, 50] on span "×" at bounding box center [969, 50] width 11 height 18
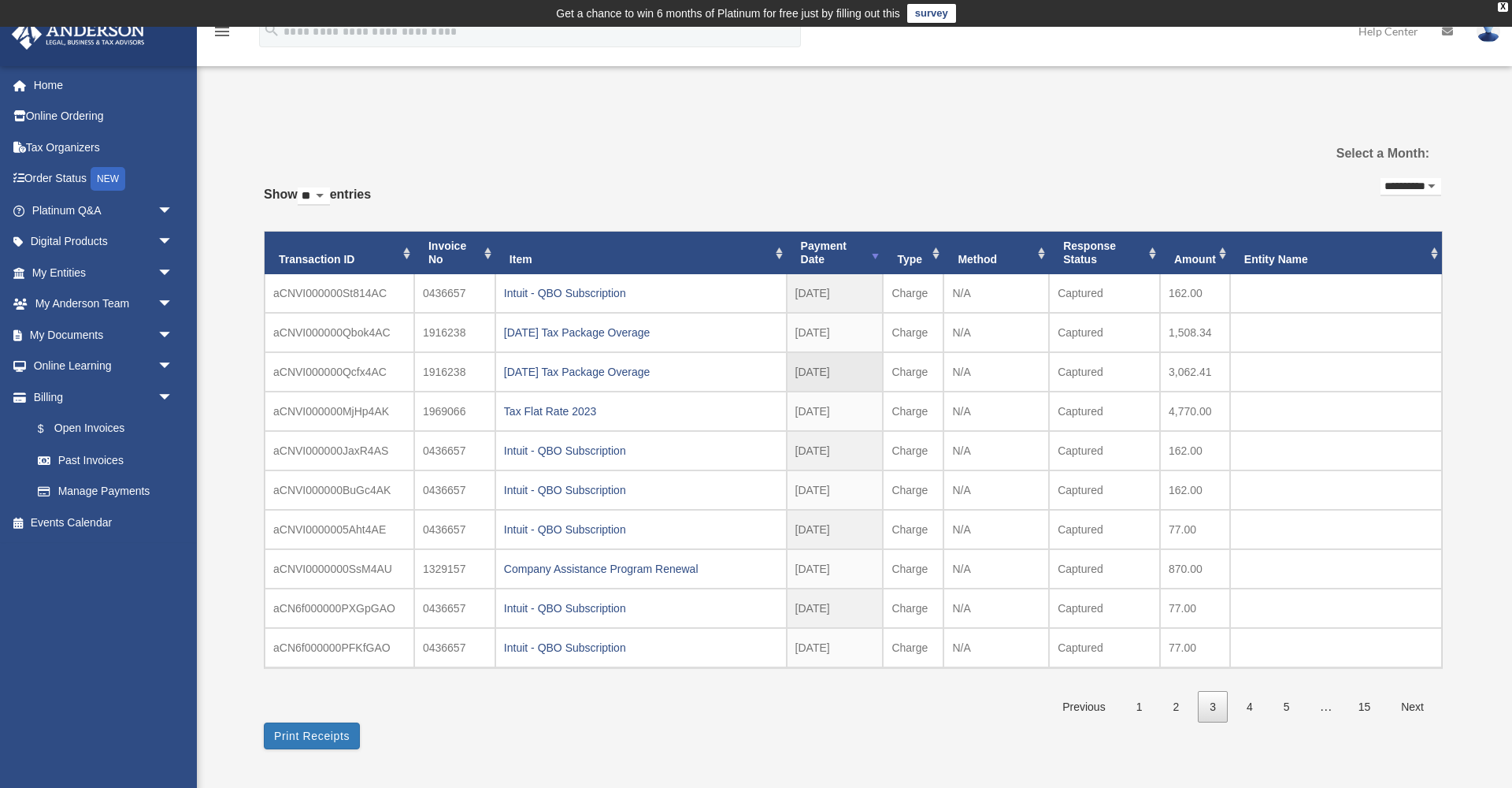
drag, startPoint x: 330, startPoint y: 354, endPoint x: 338, endPoint y: 360, distance: 10.0
click at [329, 354] on td "aCNVI000000Qcfx4AC" at bounding box center [338, 371] width 149 height 40
click at [1187, 375] on td "3,062.41" at bounding box center [1195, 371] width 70 height 40
click at [1189, 374] on td "3,062.41" at bounding box center [1195, 371] width 70 height 40
click at [1189, 373] on td "3,062.41" at bounding box center [1195, 371] width 70 height 40
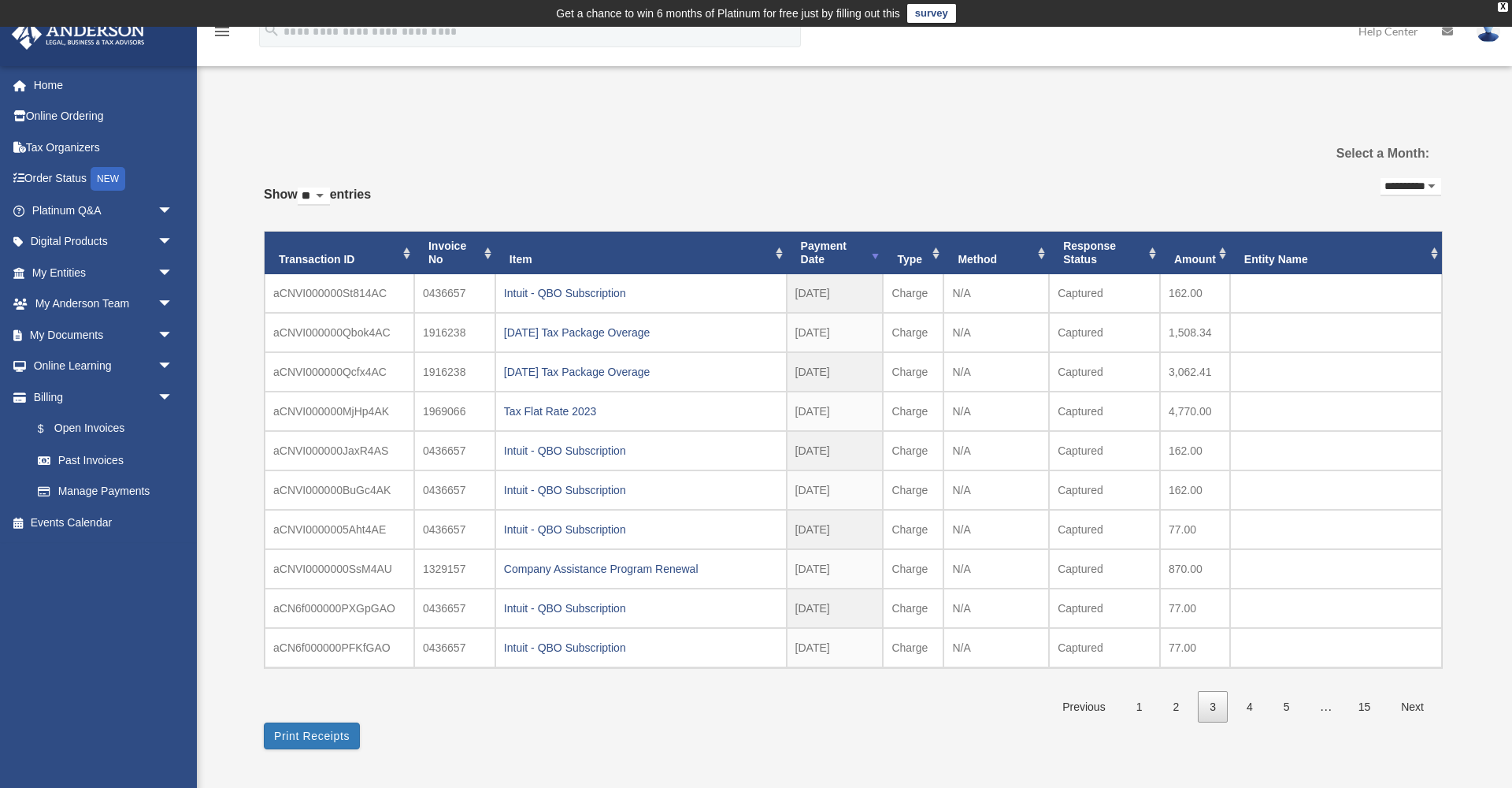
click at [533, 367] on div "2024.03.18 Tax Package Overage" at bounding box center [641, 371] width 274 height 22
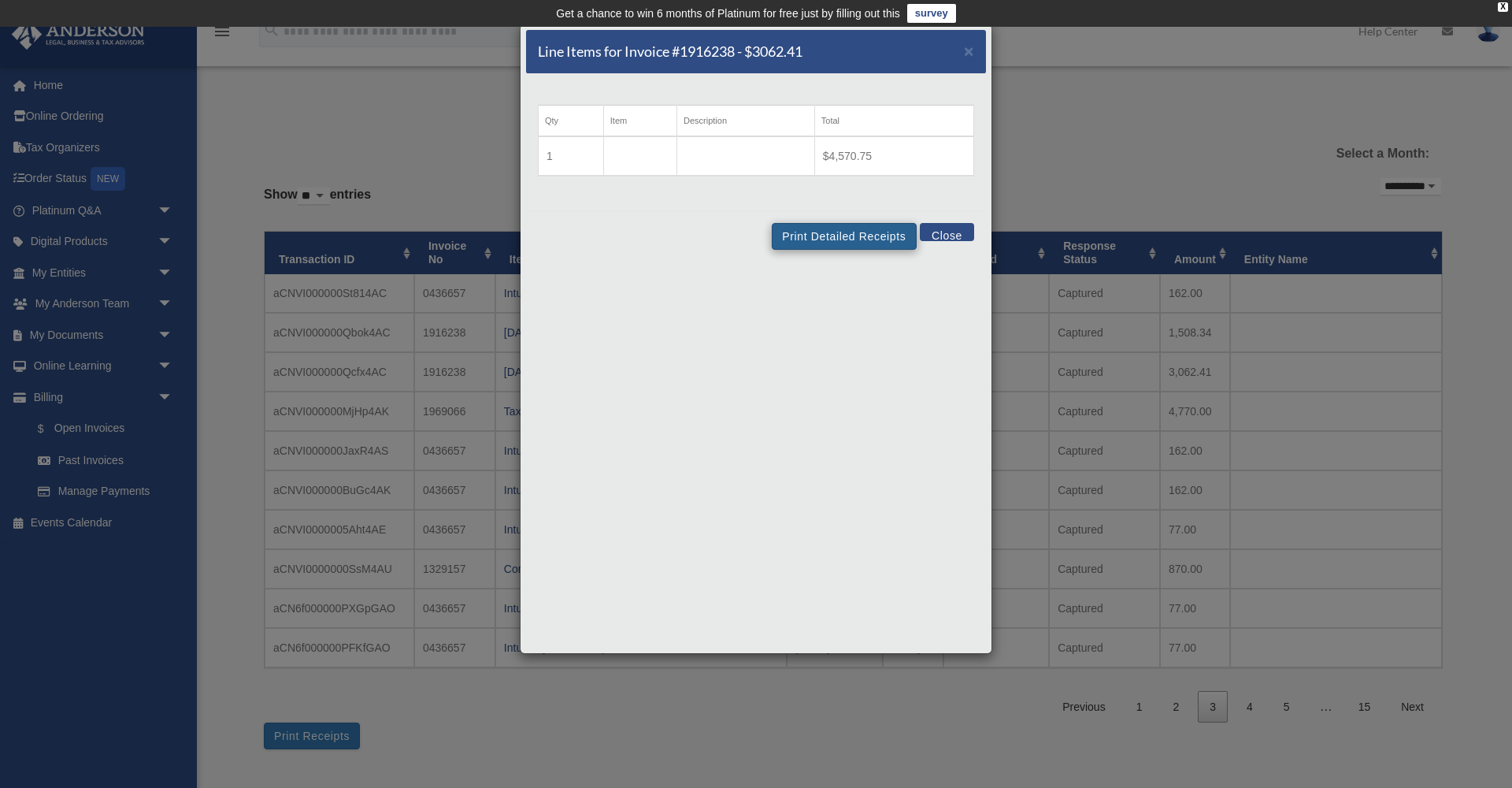
click at [841, 237] on button "Print Detailed Receipts" at bounding box center [844, 236] width 144 height 27
click at [792, 232] on button "Print Detailed Receipts" at bounding box center [844, 236] width 144 height 27
click at [946, 229] on button "Close" at bounding box center [947, 231] width 54 height 18
